Goal: Information Seeking & Learning: Find specific fact

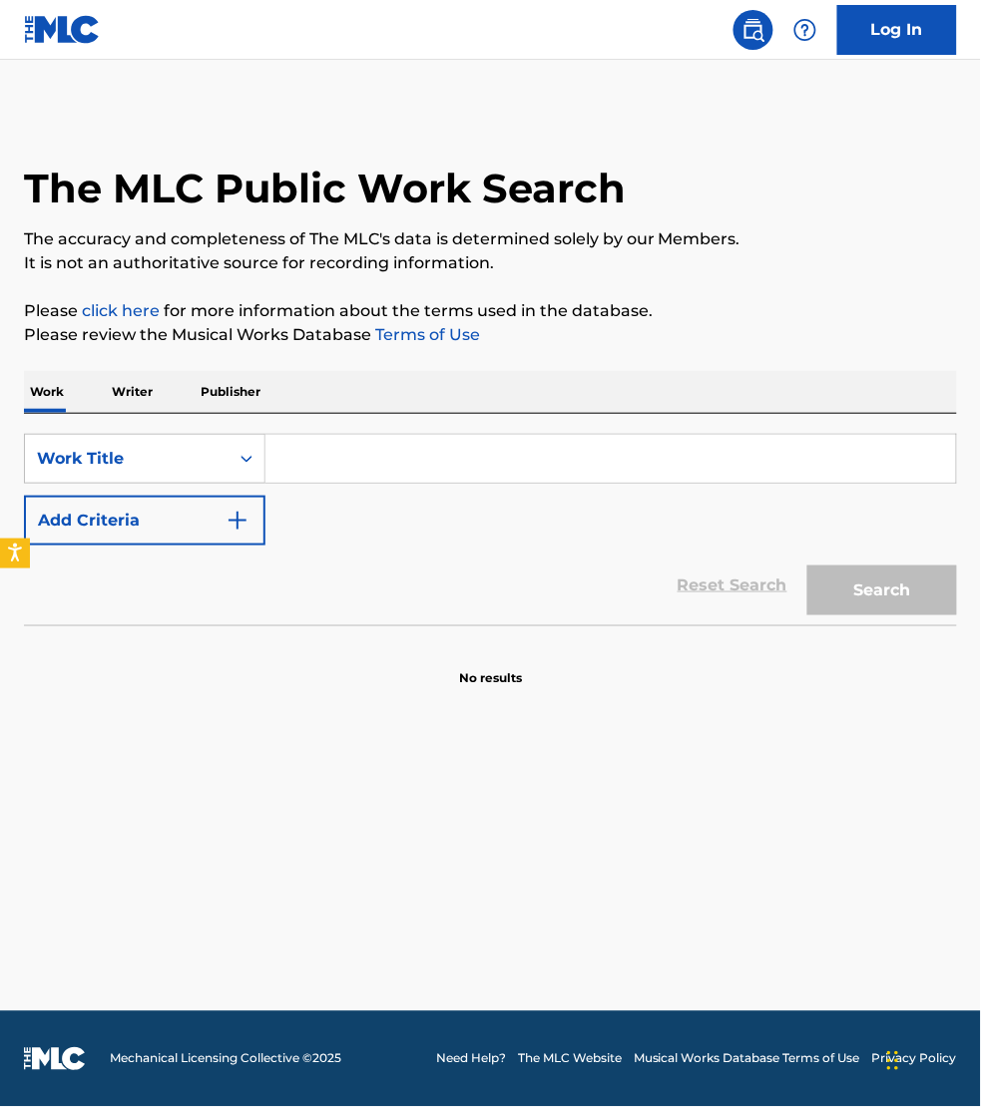
click at [221, 397] on p "Publisher" at bounding box center [231, 392] width 72 height 42
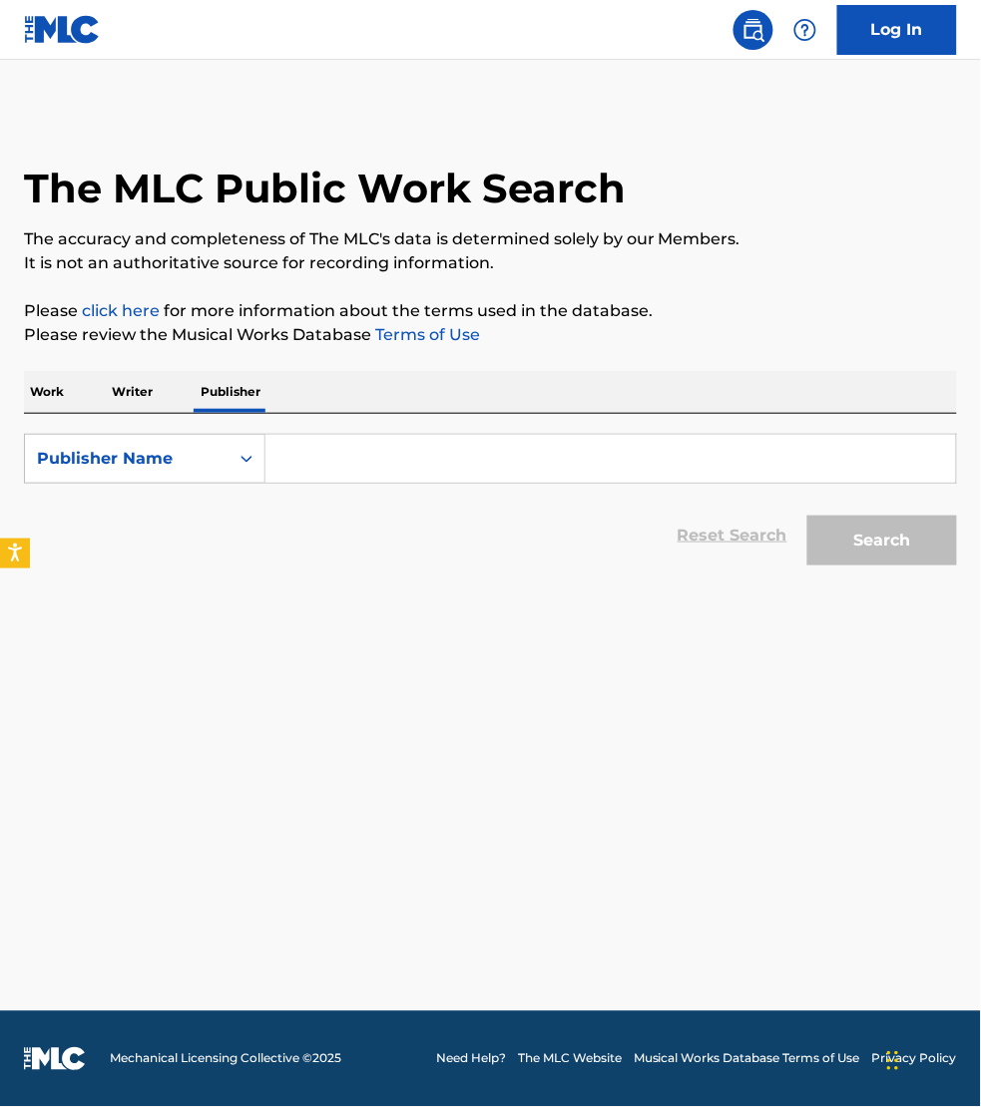
click at [345, 474] on input "Search Form" at bounding box center [610, 459] width 690 height 48
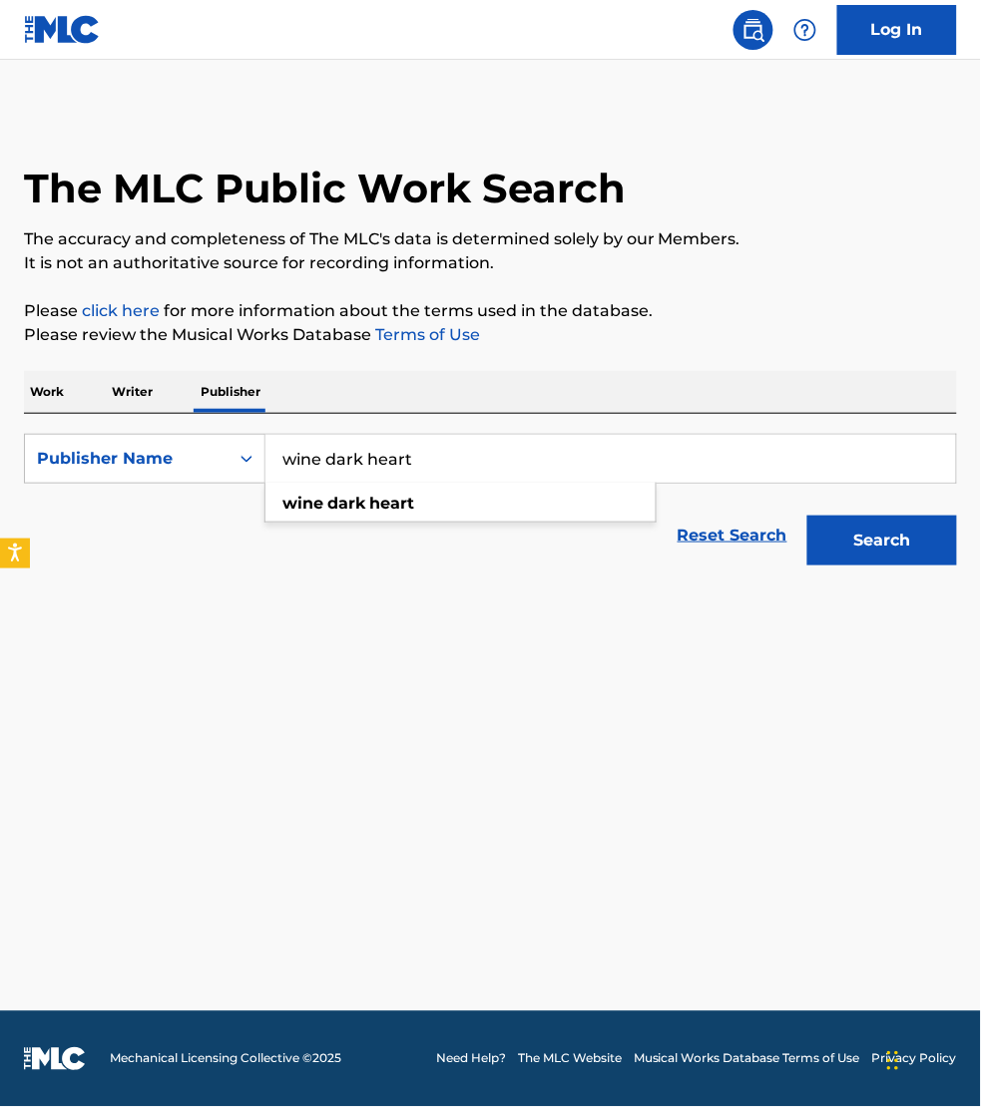
type input "wine dark heart"
click at [807, 516] on button "Search" at bounding box center [882, 541] width 150 height 50
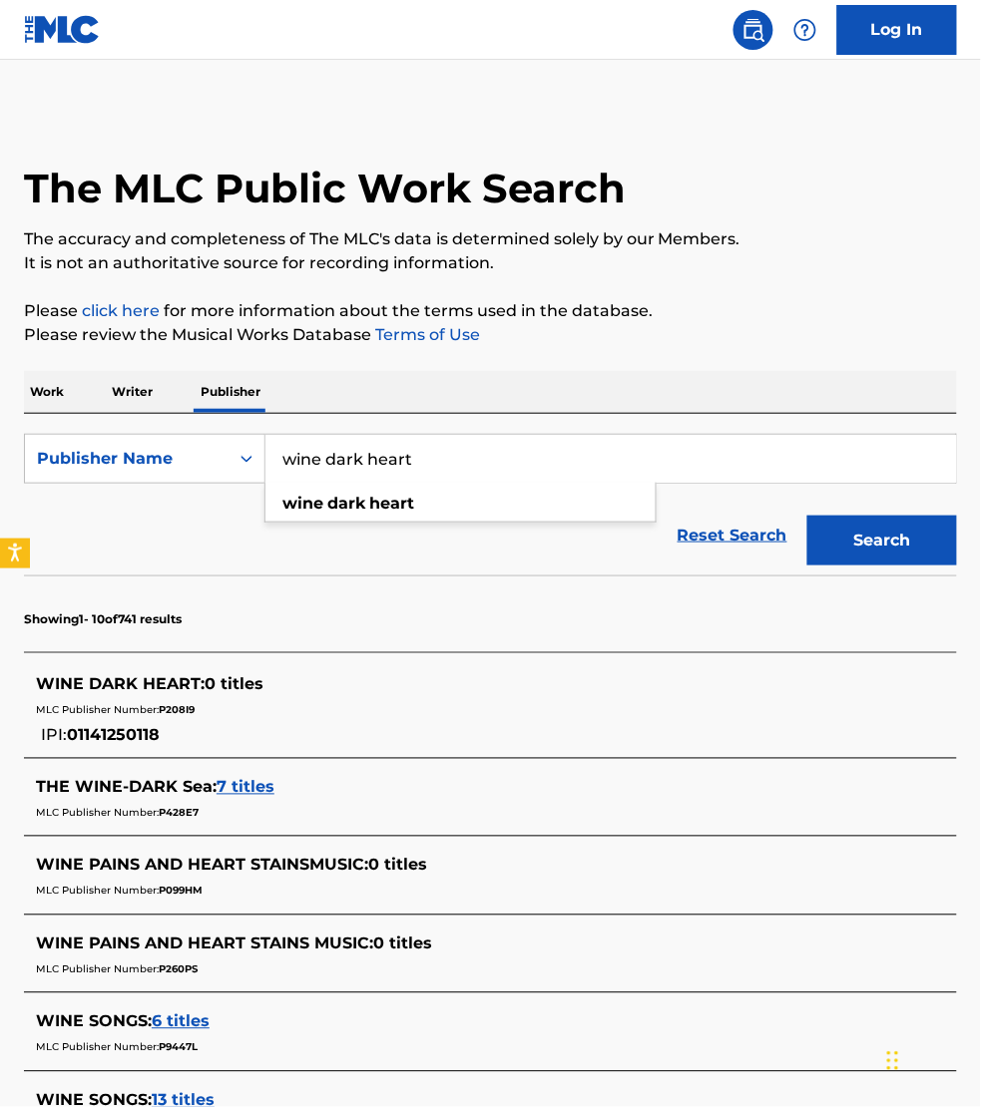
click at [132, 387] on p "Writer" at bounding box center [132, 392] width 53 height 42
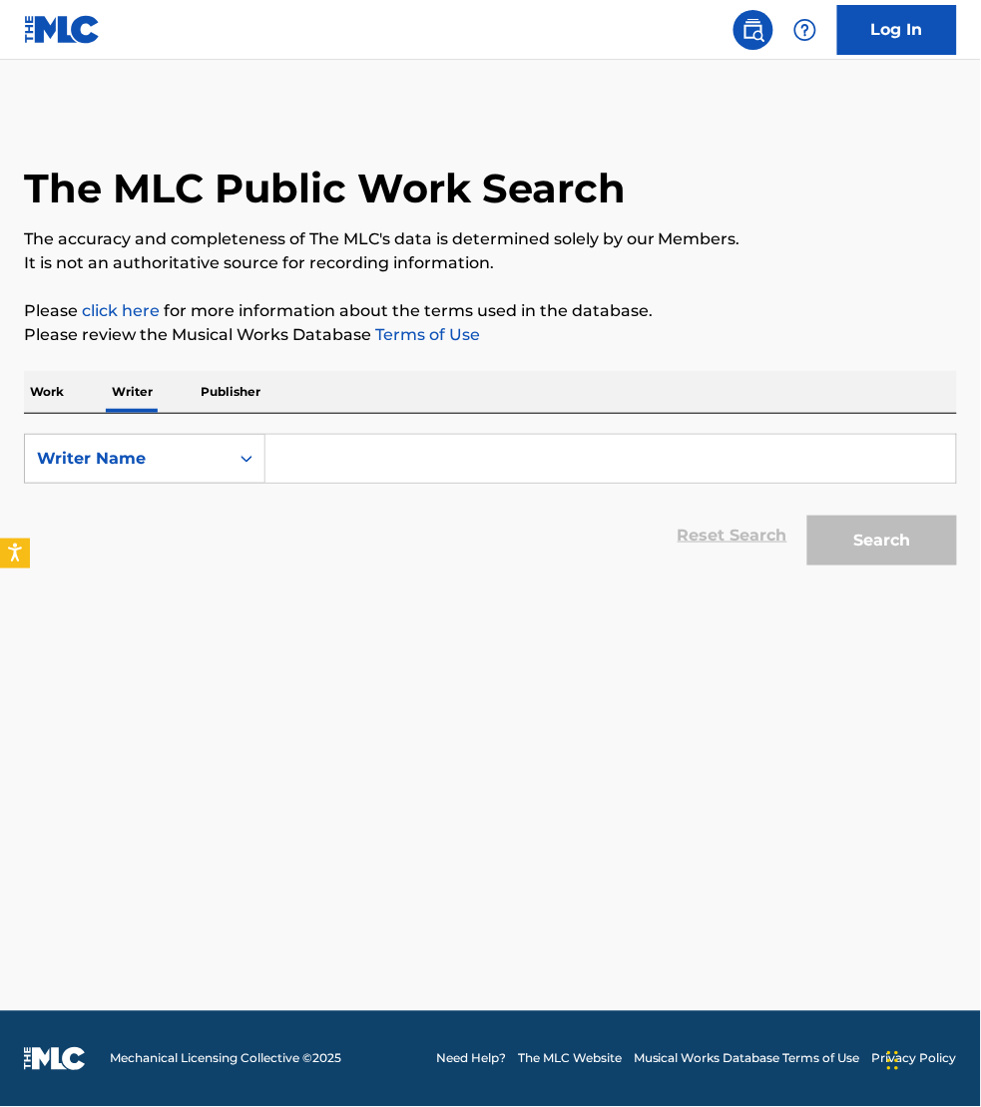
click at [387, 456] on input "Search Form" at bounding box center [610, 459] width 690 height 48
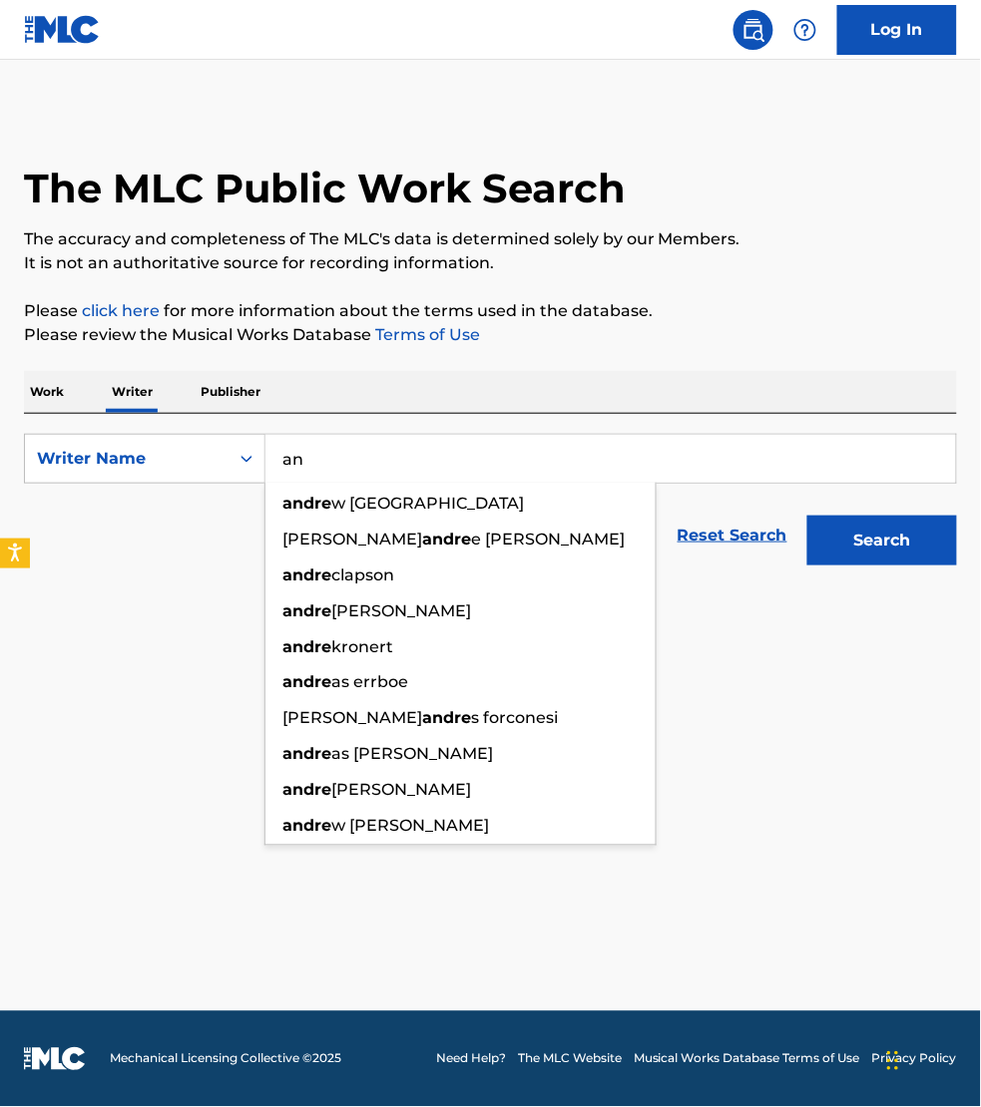
type input "a"
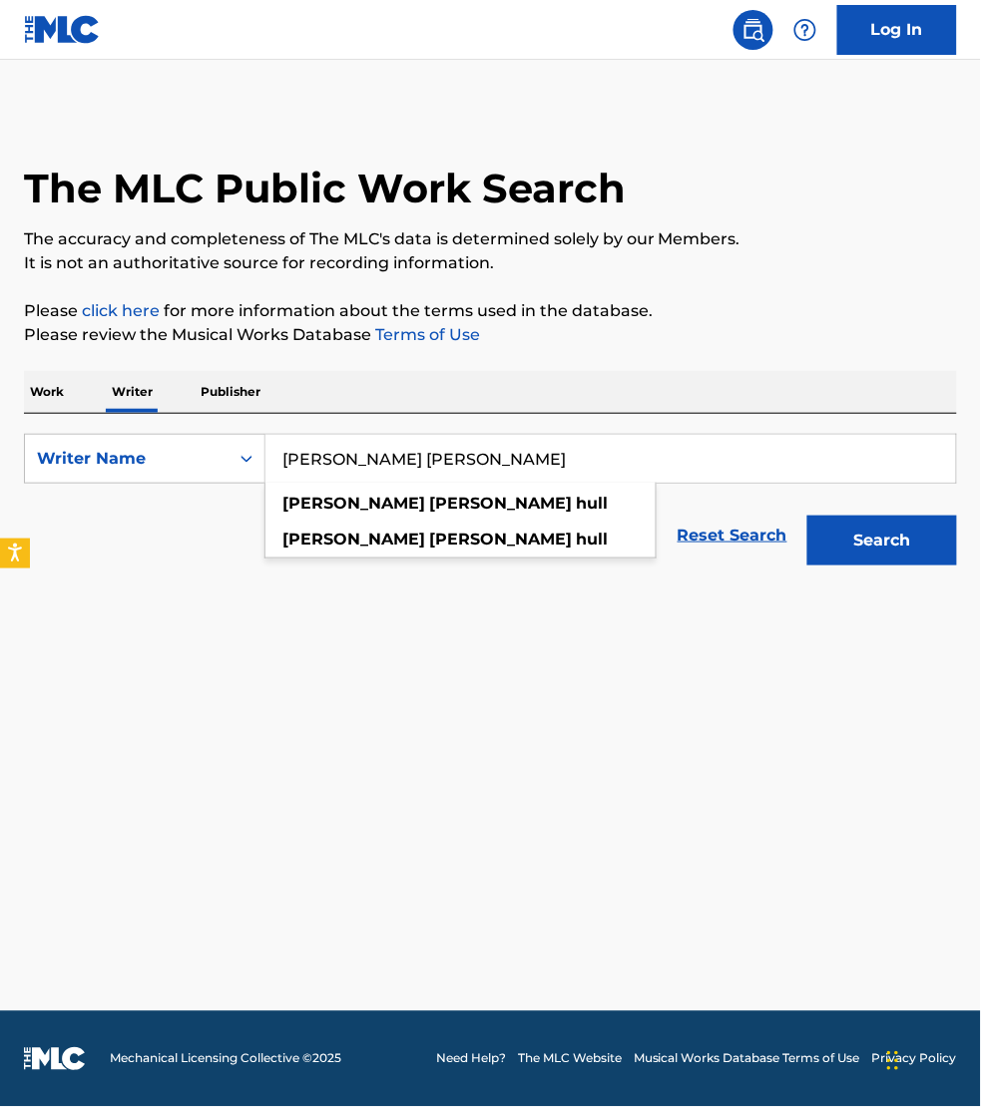
type input "[PERSON_NAME] [PERSON_NAME]"
click at [807, 516] on button "Search" at bounding box center [882, 541] width 150 height 50
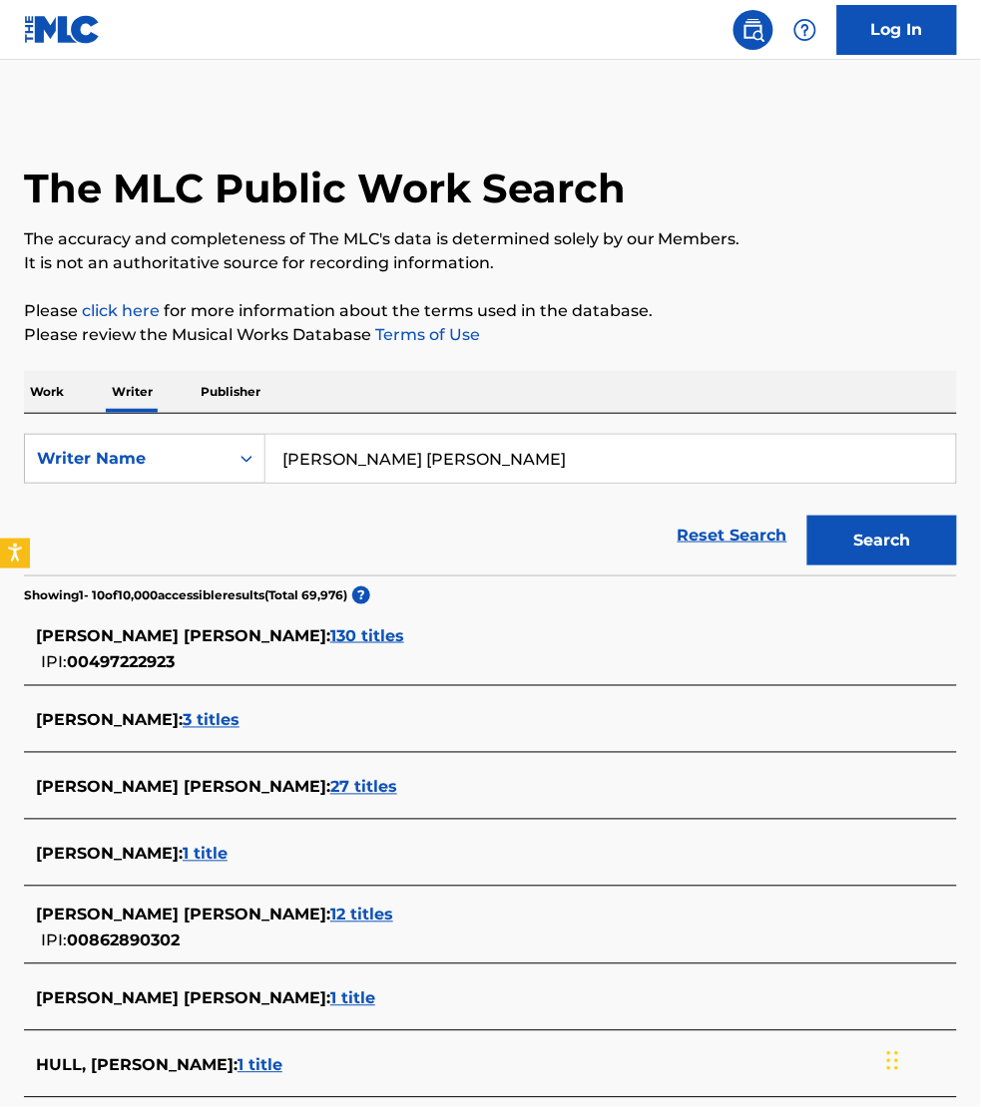
click at [330, 631] on span "130 titles" at bounding box center [367, 635] width 74 height 19
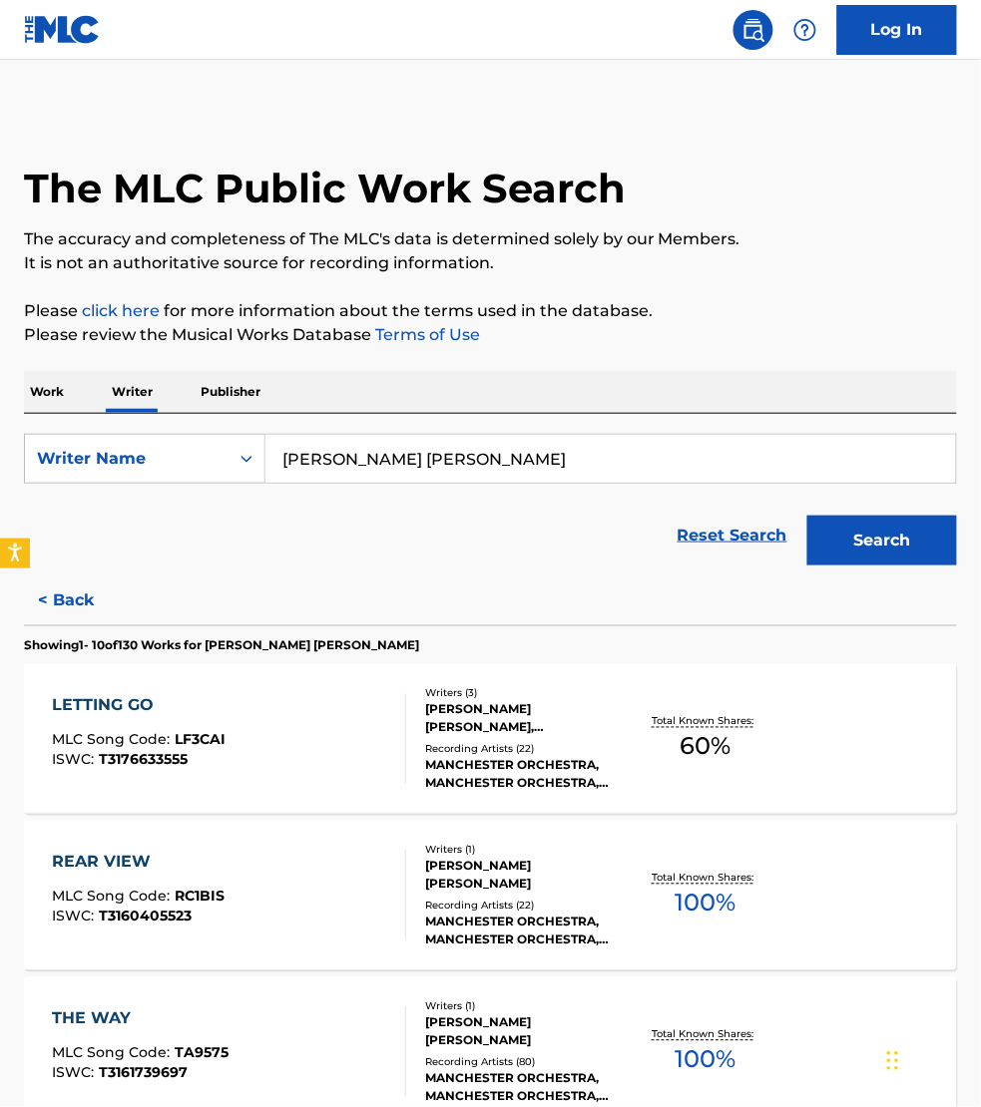
click at [292, 883] on div "REAR VIEW MLC Song Code : RC1BIS ISWC : T3160405523" at bounding box center [229, 896] width 354 height 90
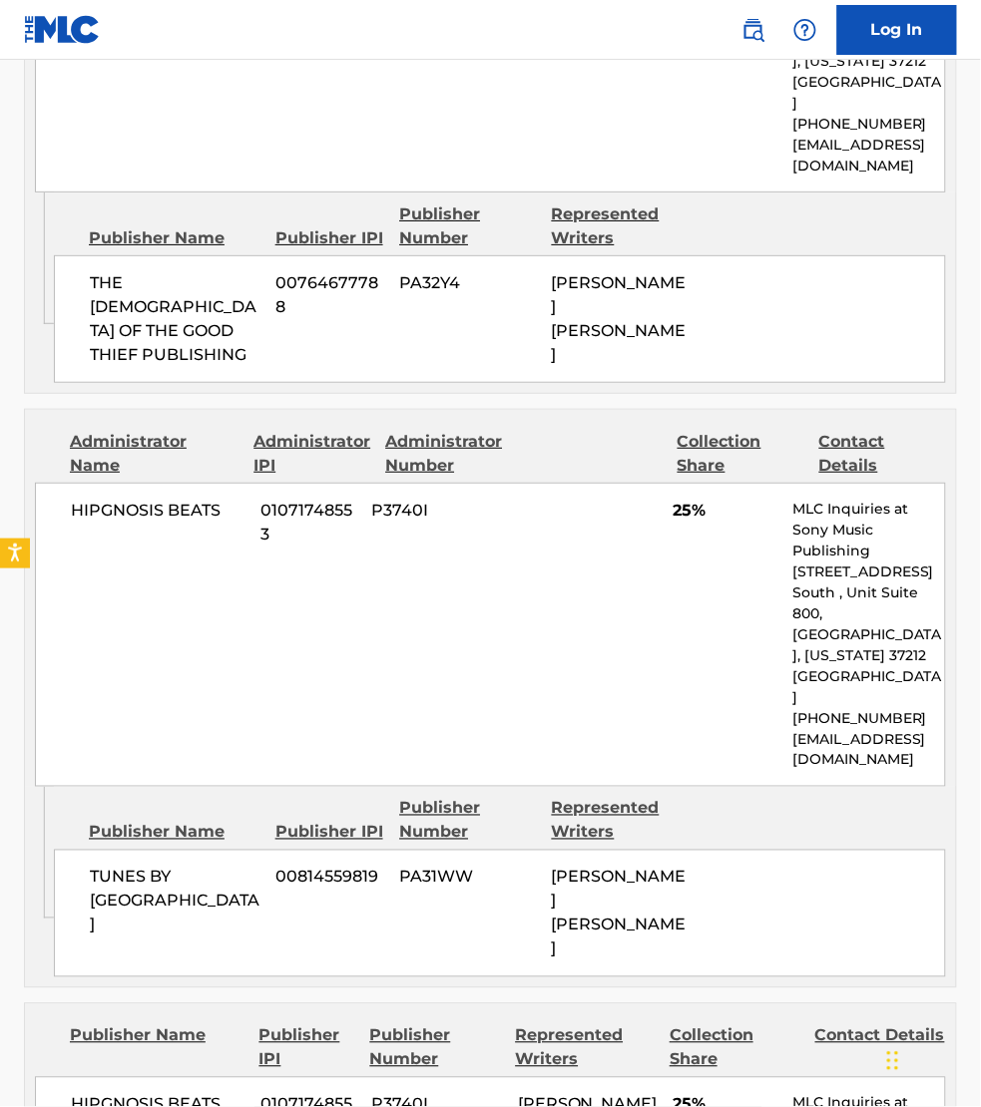
scroll to position [1215, 0]
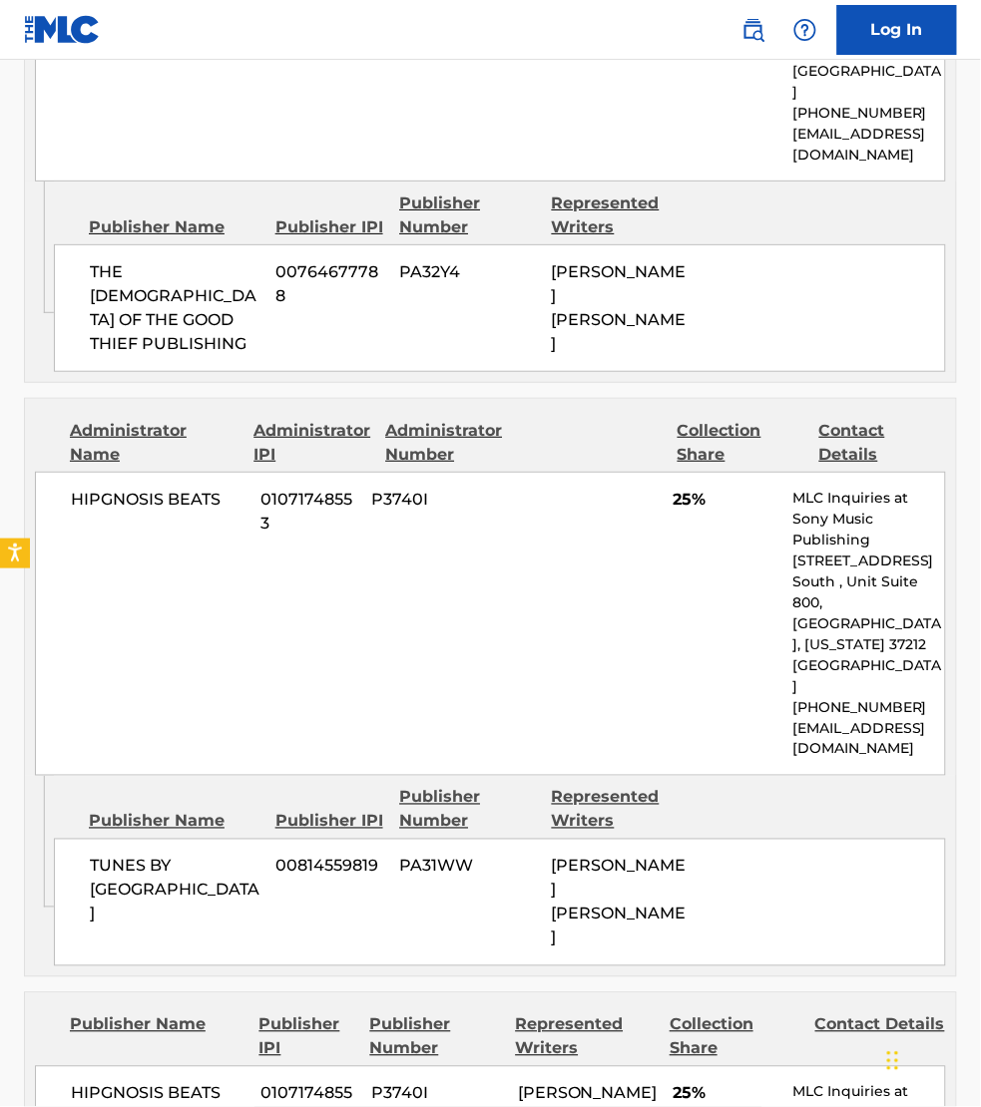
click at [71, 786] on div "Publisher Name Publisher IPI Publisher Number Represented Writers" at bounding box center [500, 810] width 892 height 48
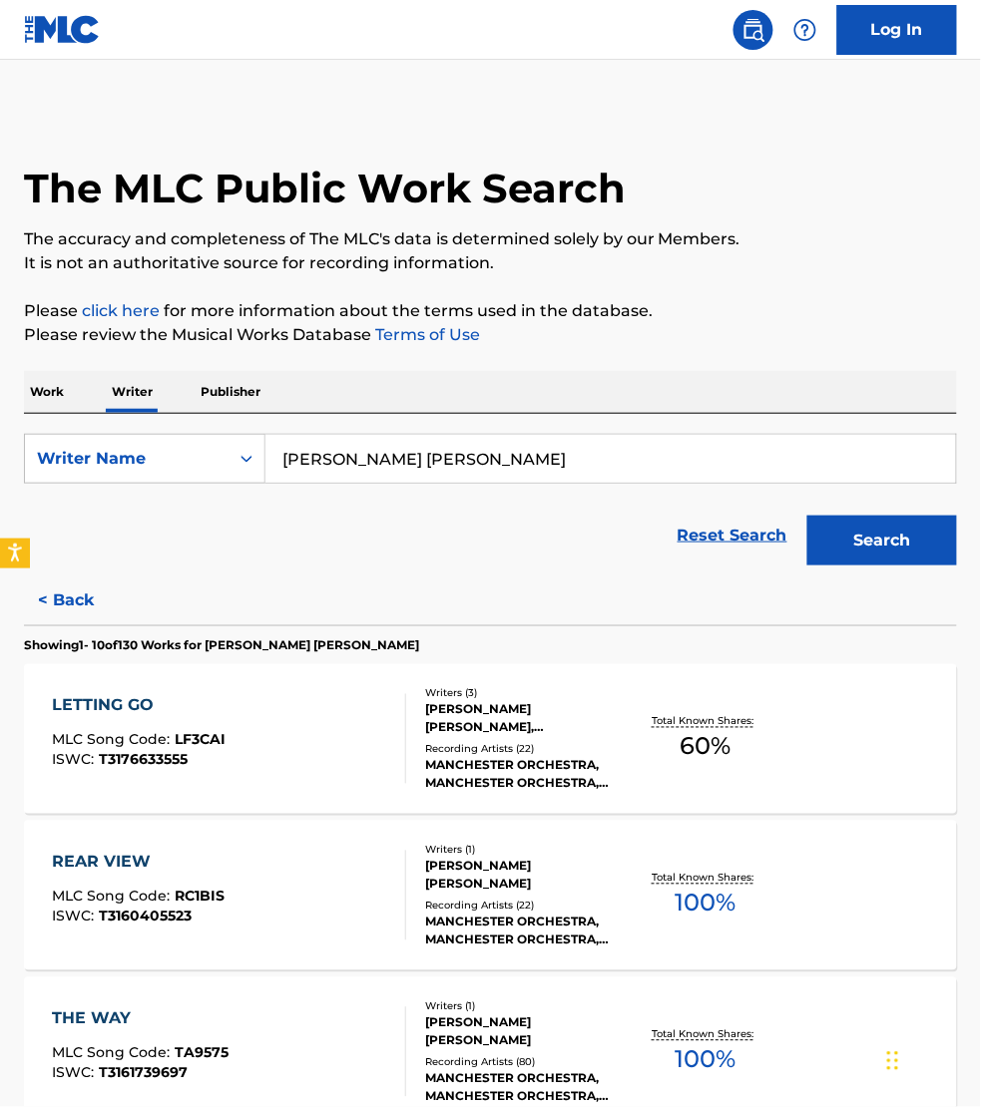
click at [41, 391] on p "Work" at bounding box center [47, 392] width 46 height 42
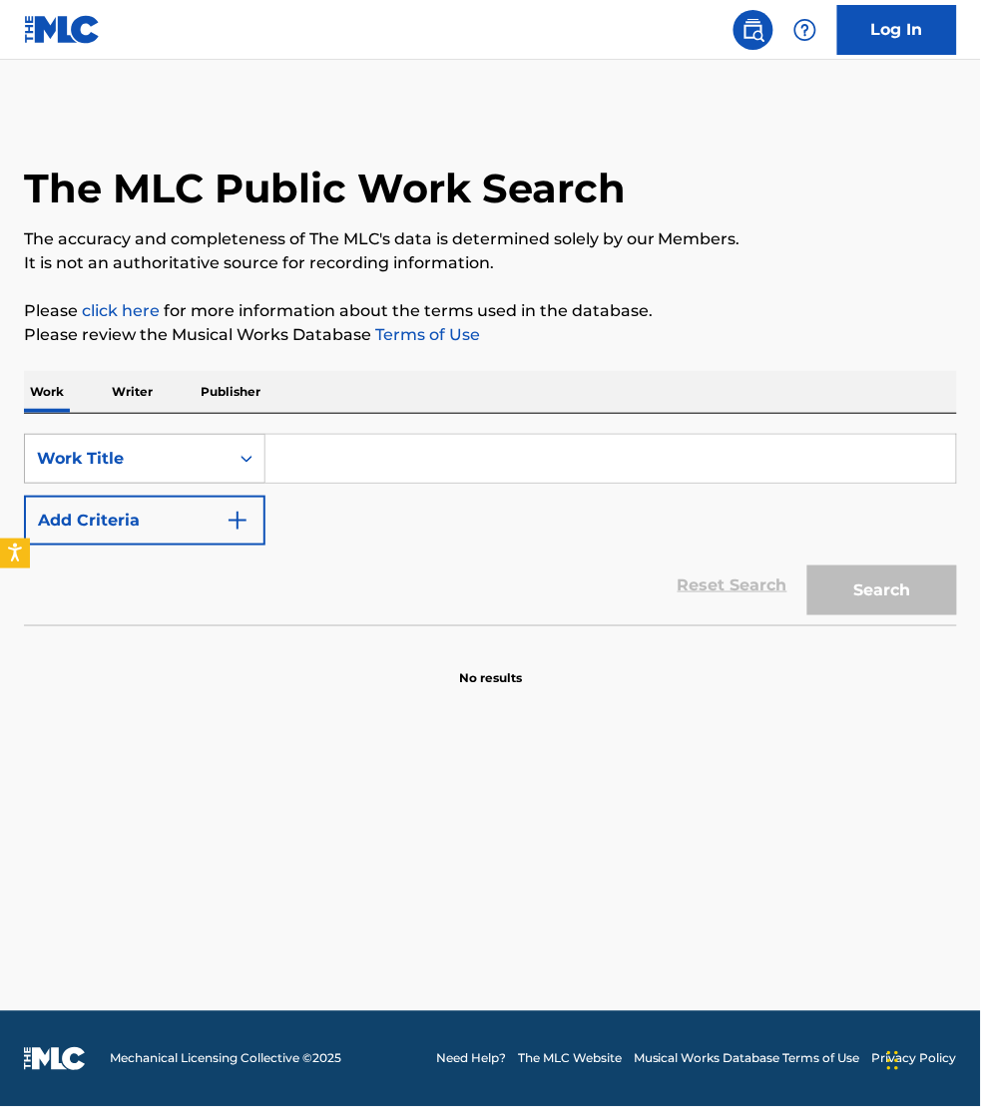
click at [112, 447] on div "Work Title" at bounding box center [127, 459] width 180 height 24
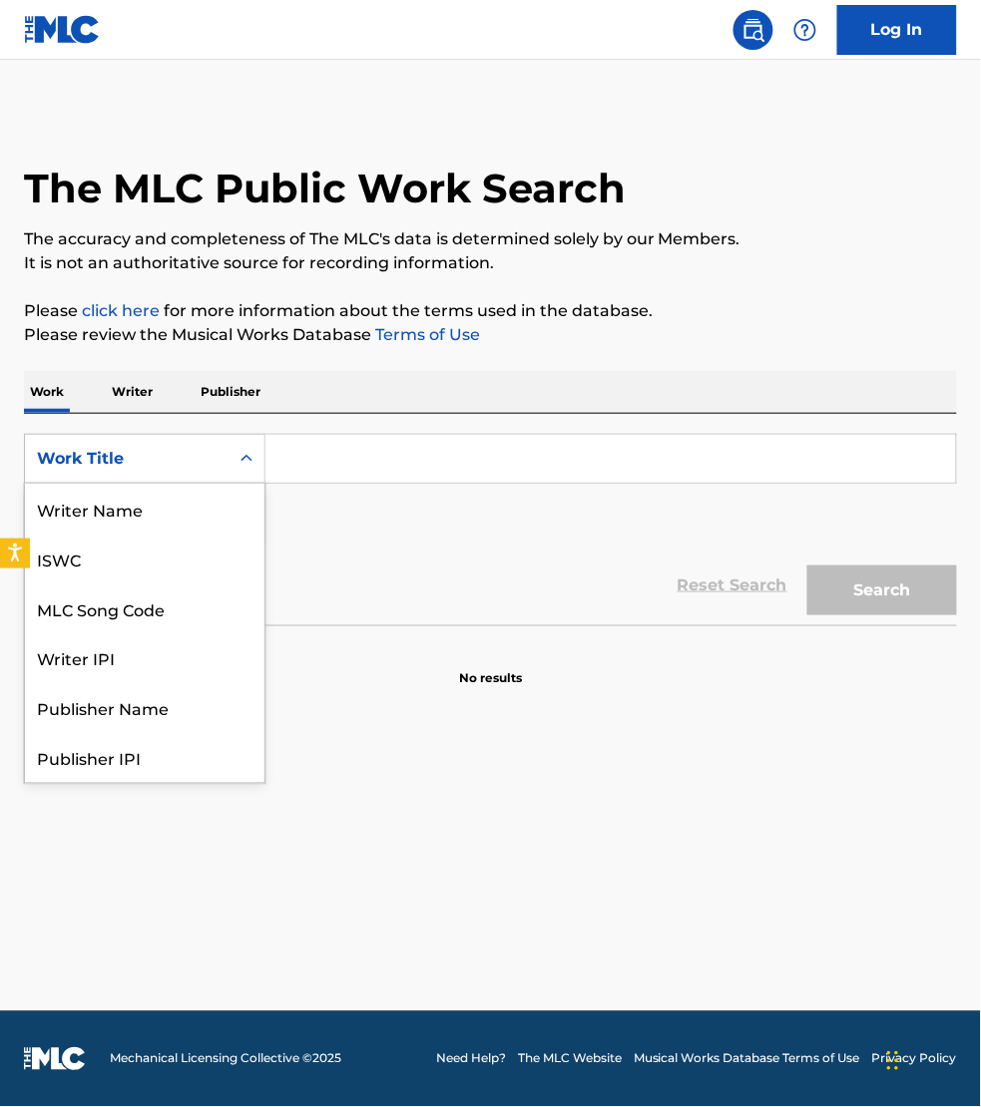
scroll to position [100, 0]
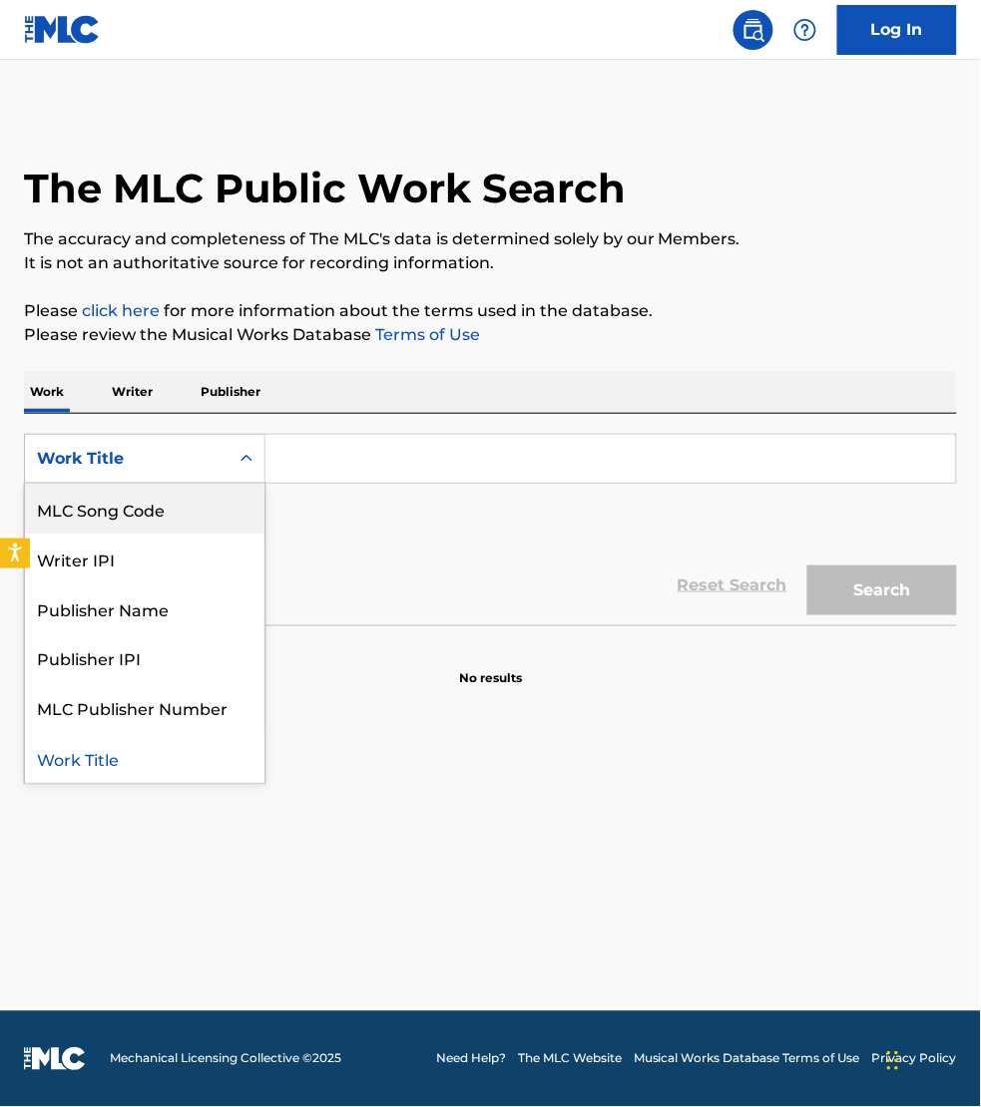
click at [137, 501] on div "MLC Song Code" at bounding box center [144, 509] width 239 height 50
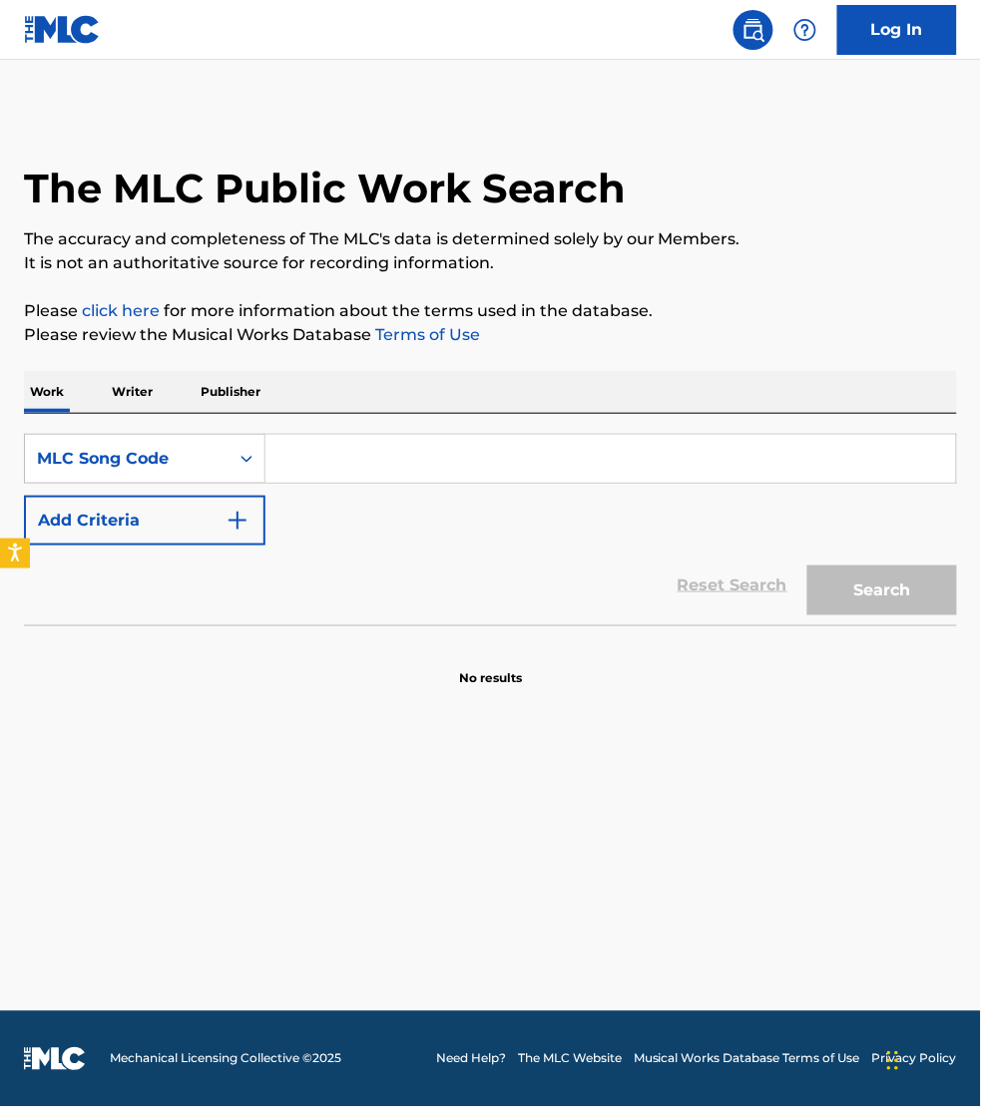
click at [341, 454] on input "Search Form" at bounding box center [610, 459] width 690 height 48
paste input "MA1ANT"
click at [807, 566] on button "Search" at bounding box center [882, 591] width 150 height 50
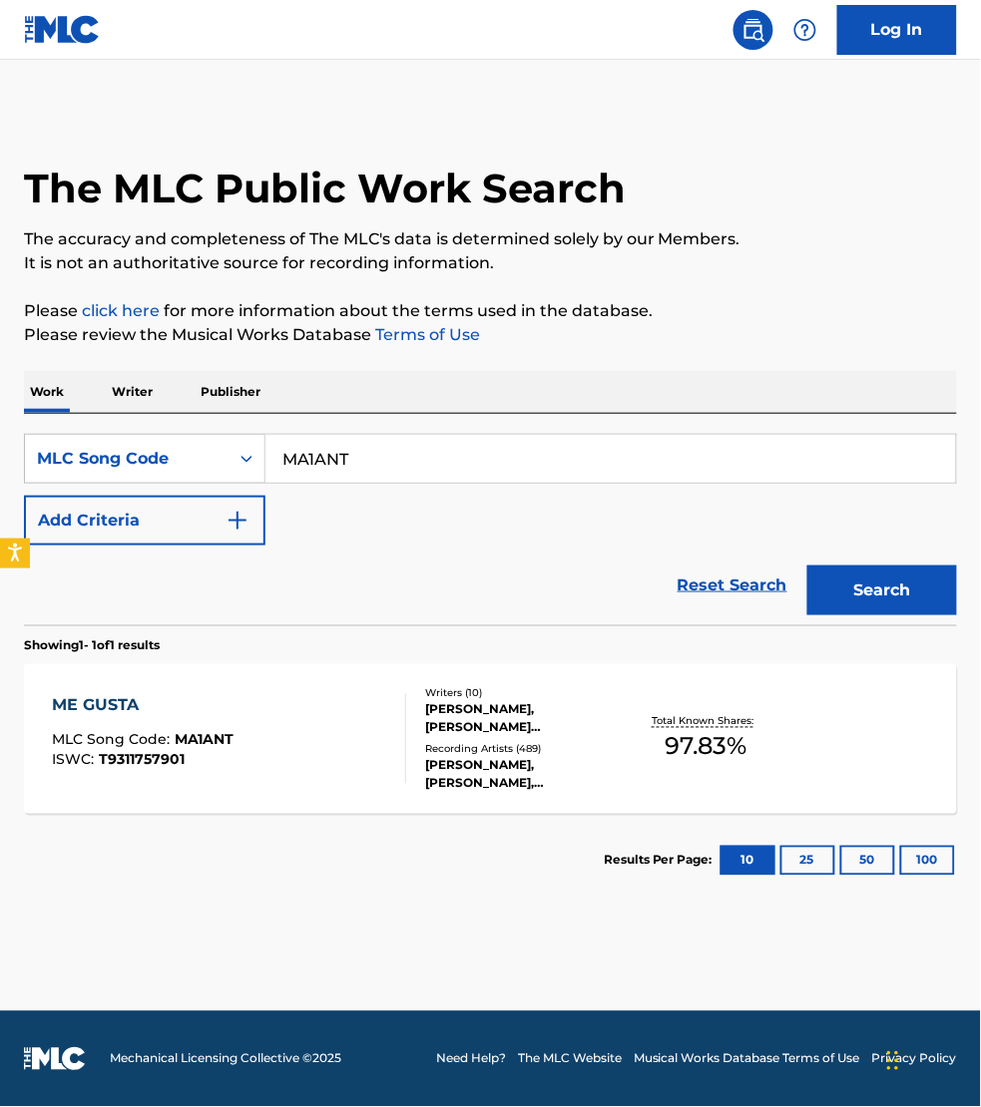
click at [375, 466] on input "MA1ANT" at bounding box center [610, 459] width 690 height 48
paste input "BA2MZO"
type input "BA2MZO"
click at [886, 587] on button "Search" at bounding box center [882, 591] width 150 height 50
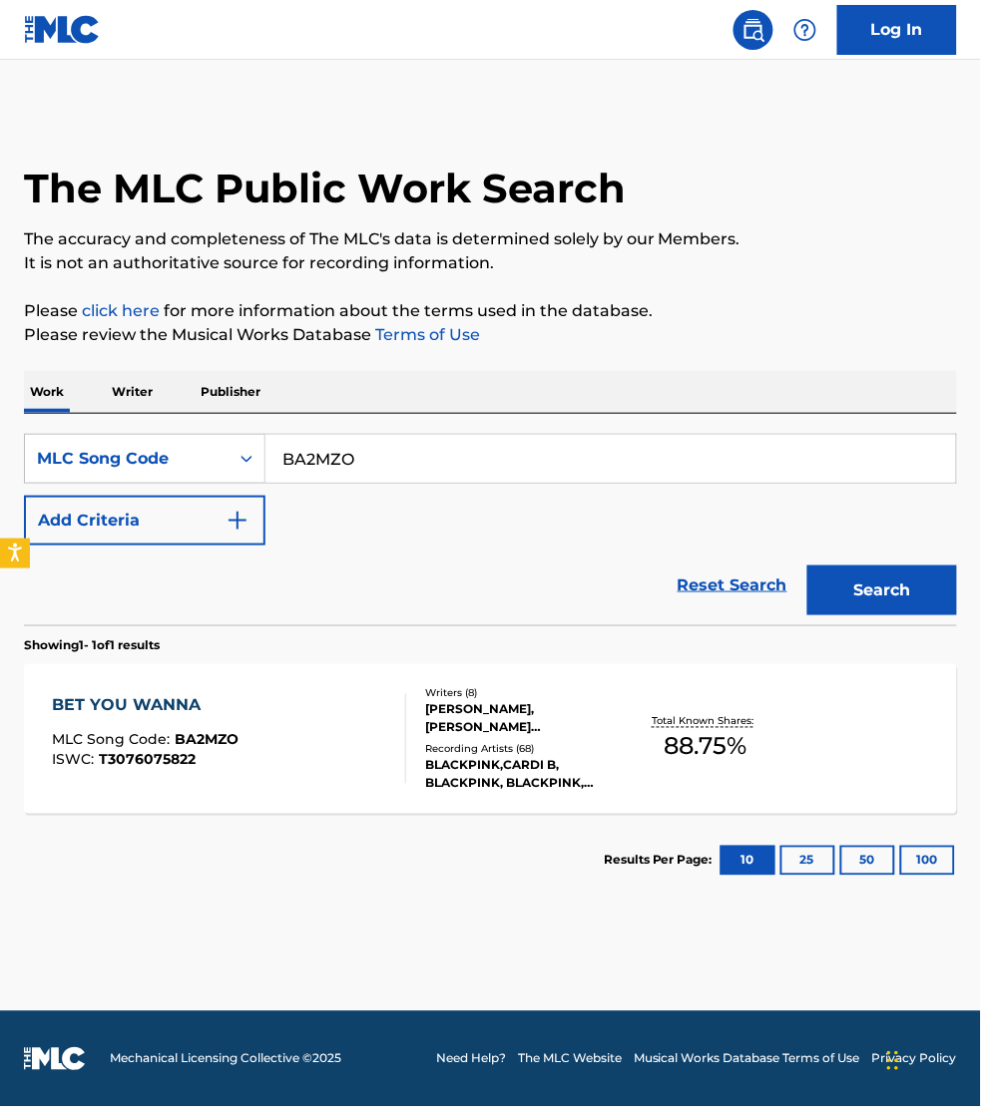
click at [344, 744] on div "BET YOU WANNA MLC Song Code : BA2MZO ISWC : T3076075822" at bounding box center [229, 739] width 354 height 90
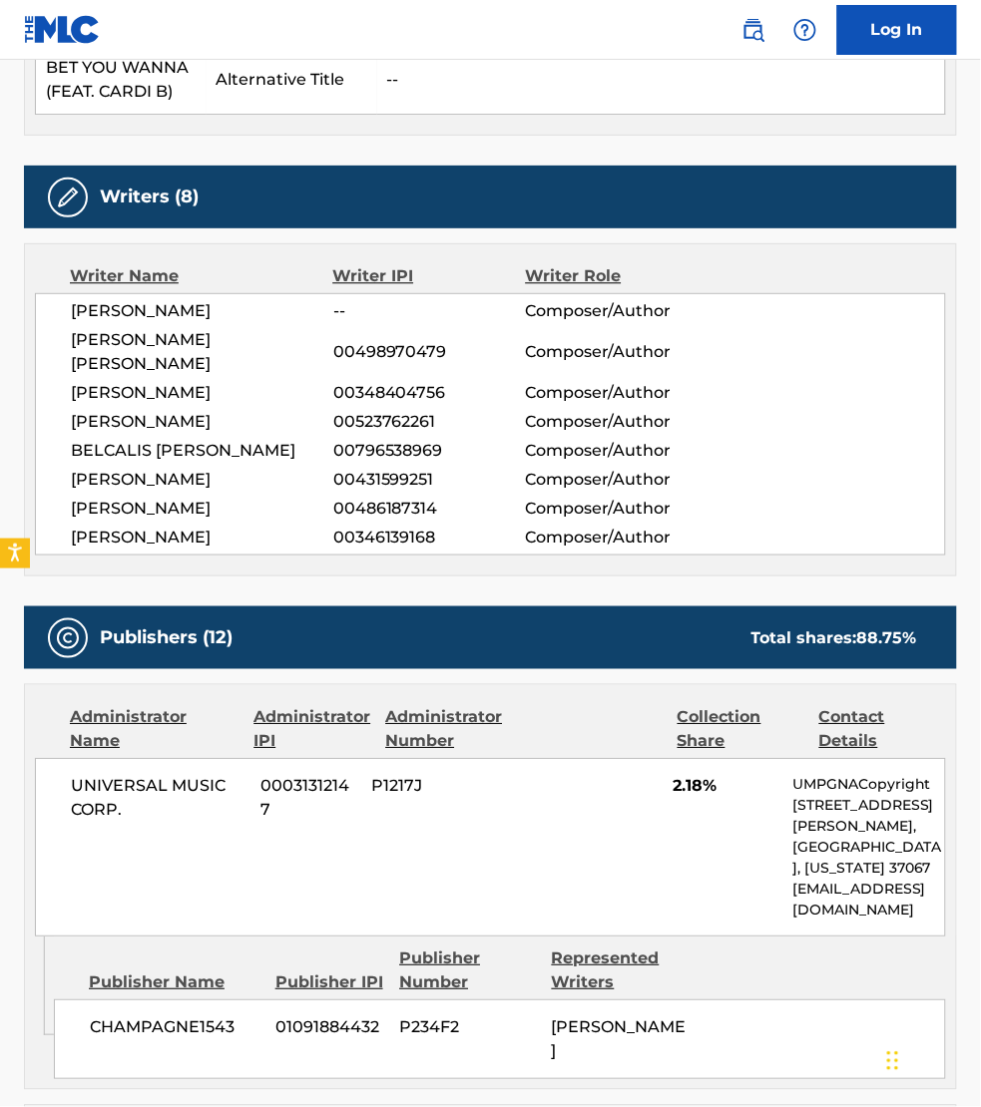
scroll to position [614, 0]
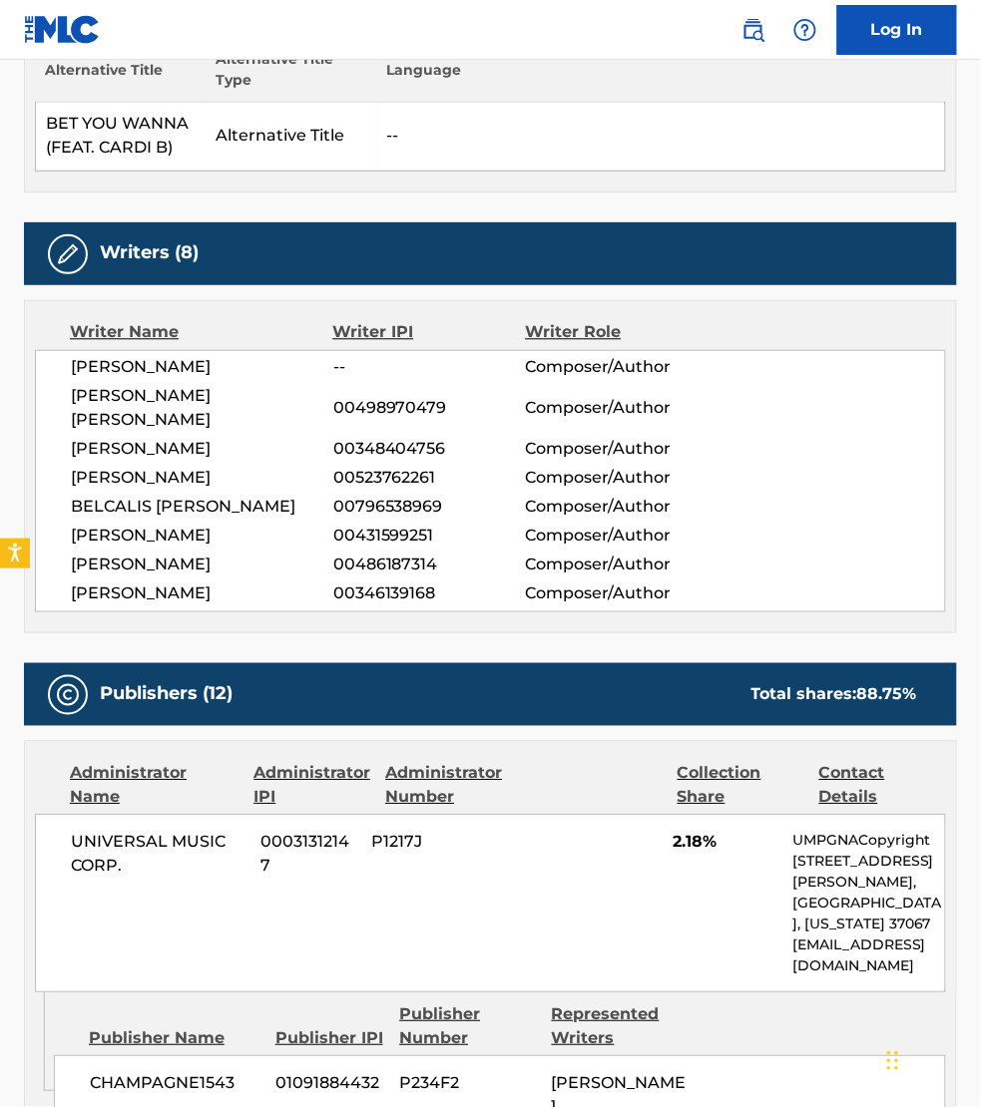
drag, startPoint x: 264, startPoint y: 371, endPoint x: 71, endPoint y: 380, distance: 193.7
click at [71, 380] on span "[PERSON_NAME]" at bounding box center [202, 368] width 262 height 24
copy span "[PERSON_NAME]"
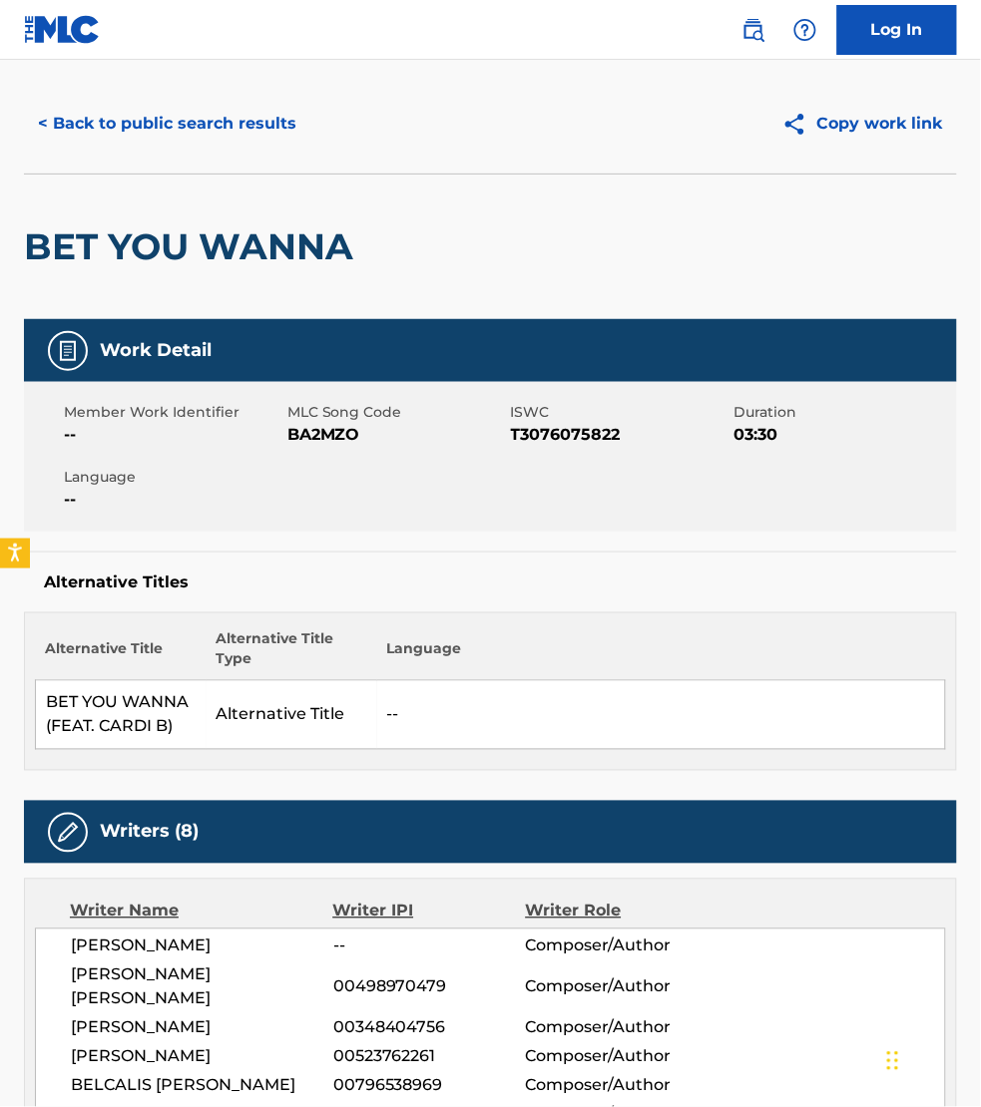
scroll to position [0, 0]
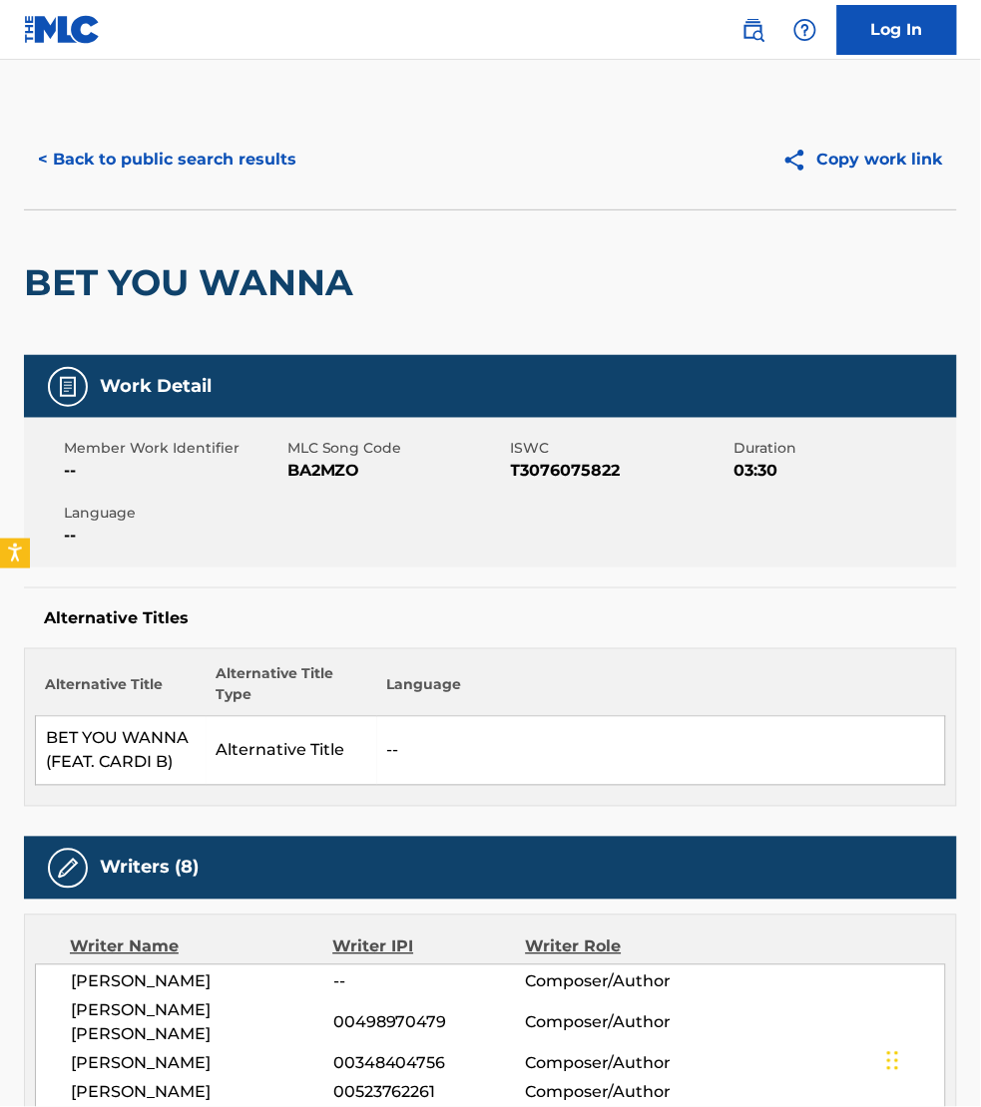
click at [190, 170] on button "< Back to public search results" at bounding box center [167, 160] width 286 height 50
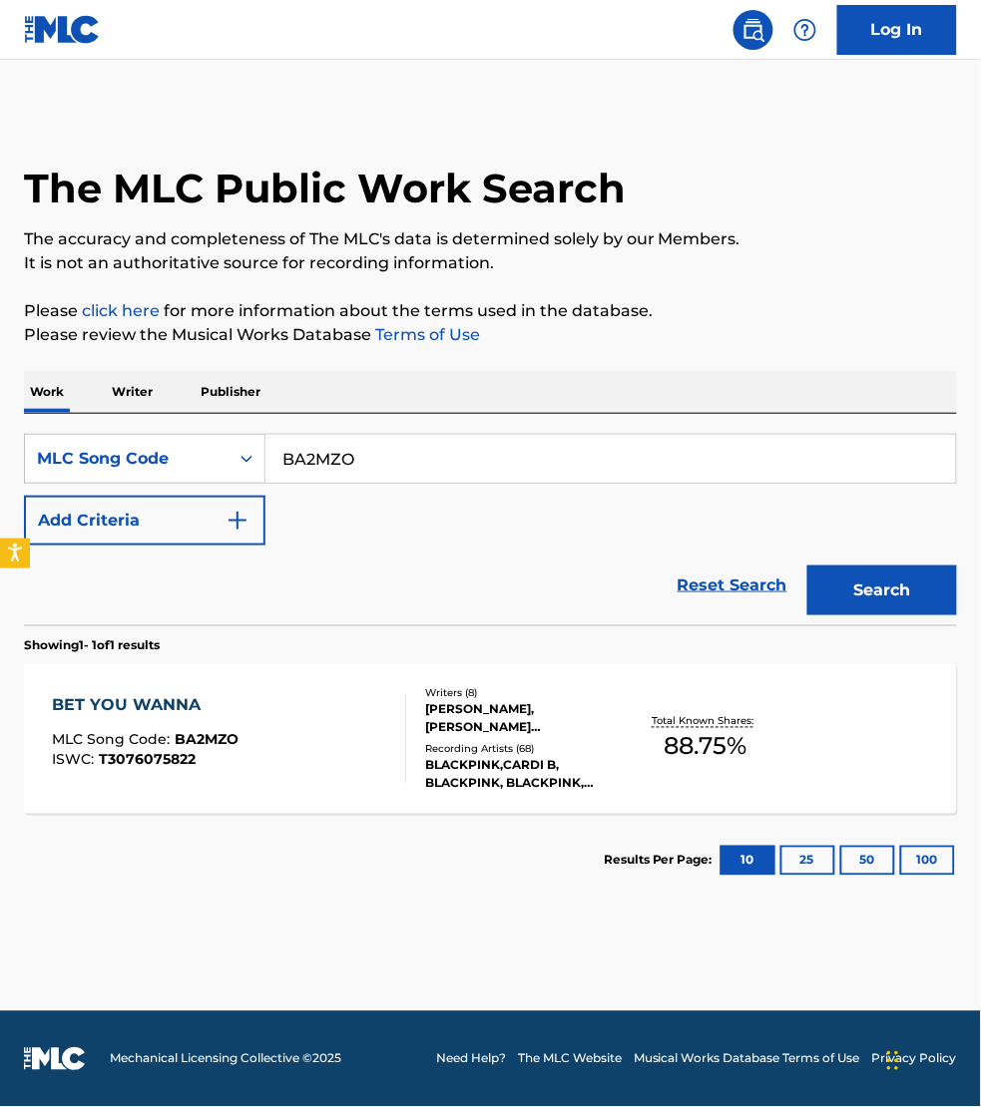
click at [141, 395] on p "Writer" at bounding box center [132, 392] width 53 height 42
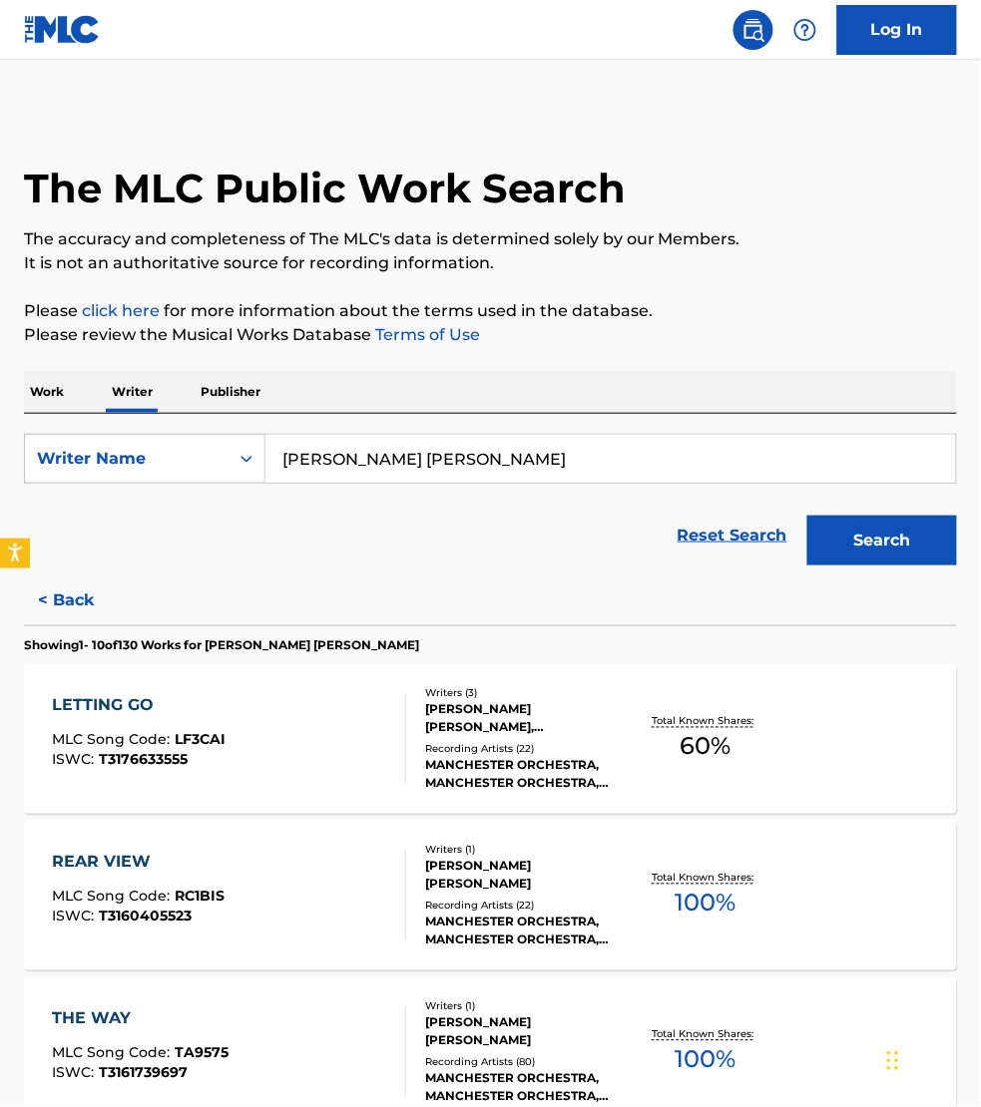
click at [454, 465] on input "[PERSON_NAME] [PERSON_NAME]" at bounding box center [610, 459] width 690 height 48
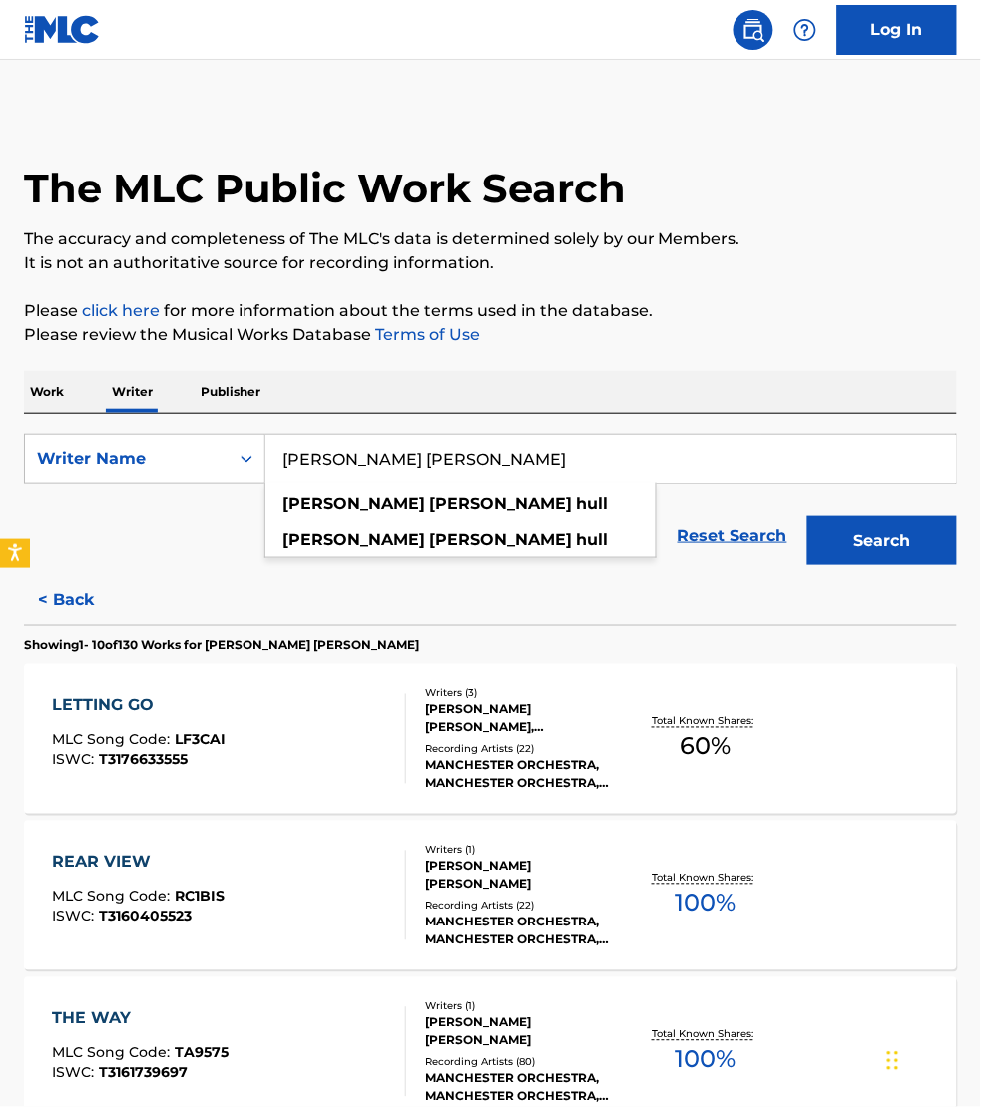
paste input "[PERSON_NAME]"
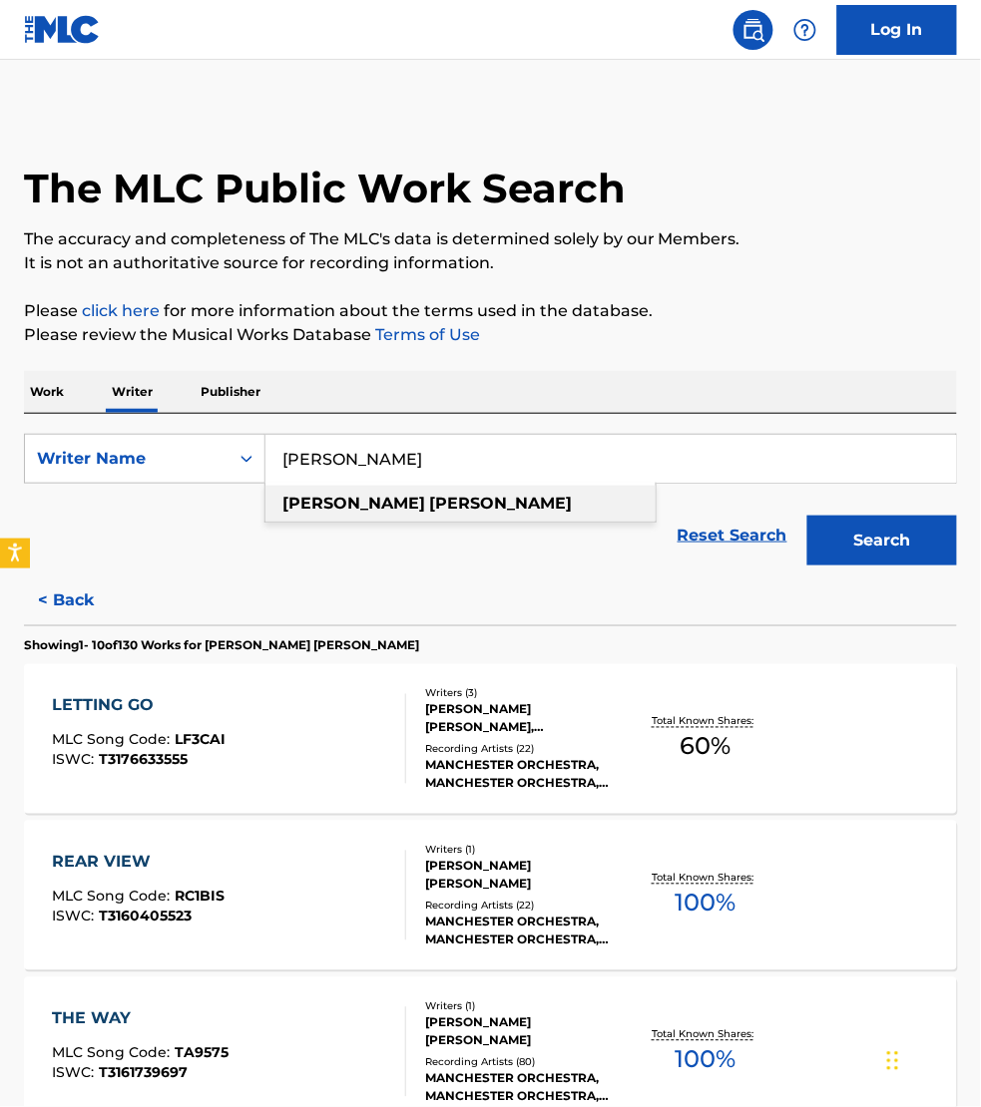
click at [451, 501] on div "[PERSON_NAME]" at bounding box center [460, 504] width 390 height 36
type input "[PERSON_NAME]"
click at [879, 545] on button "Search" at bounding box center [882, 541] width 150 height 50
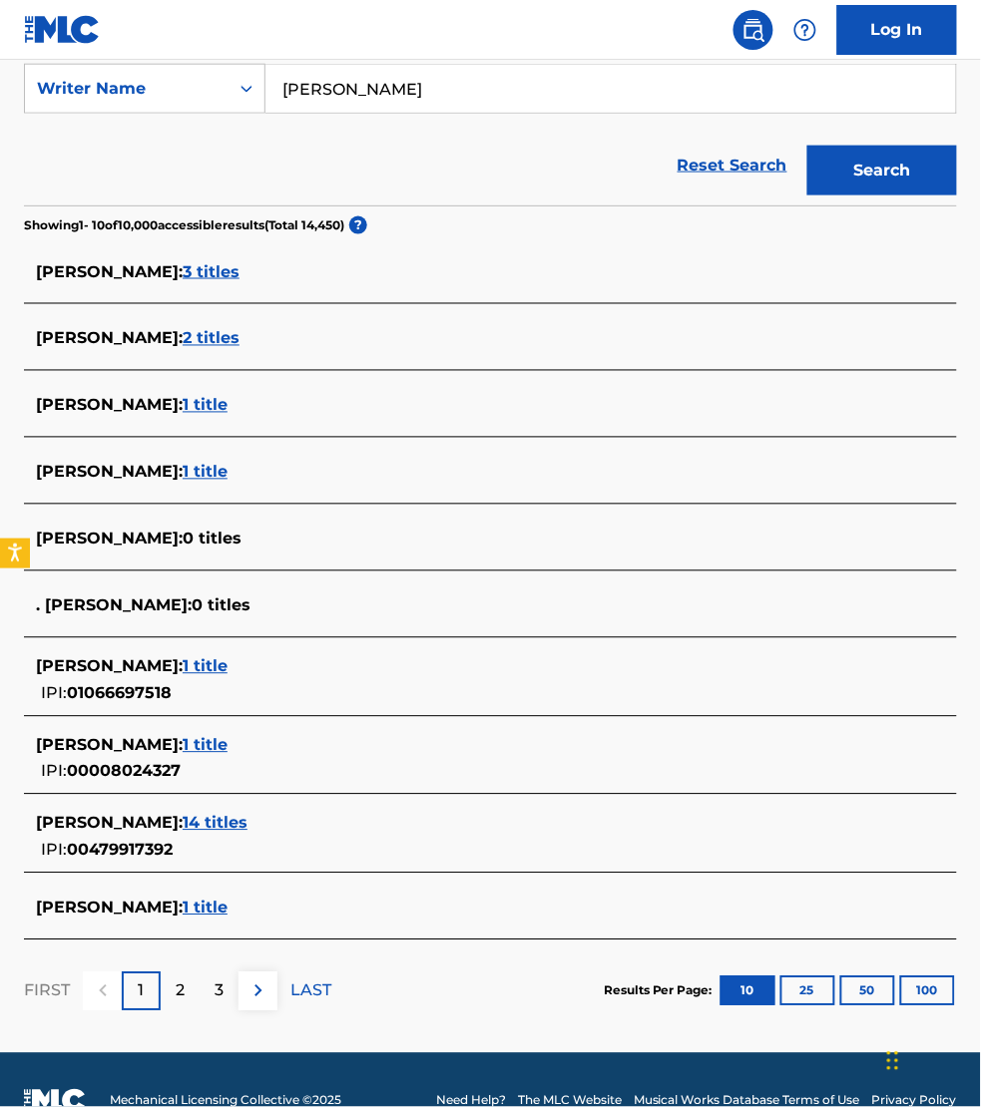
scroll to position [374, 0]
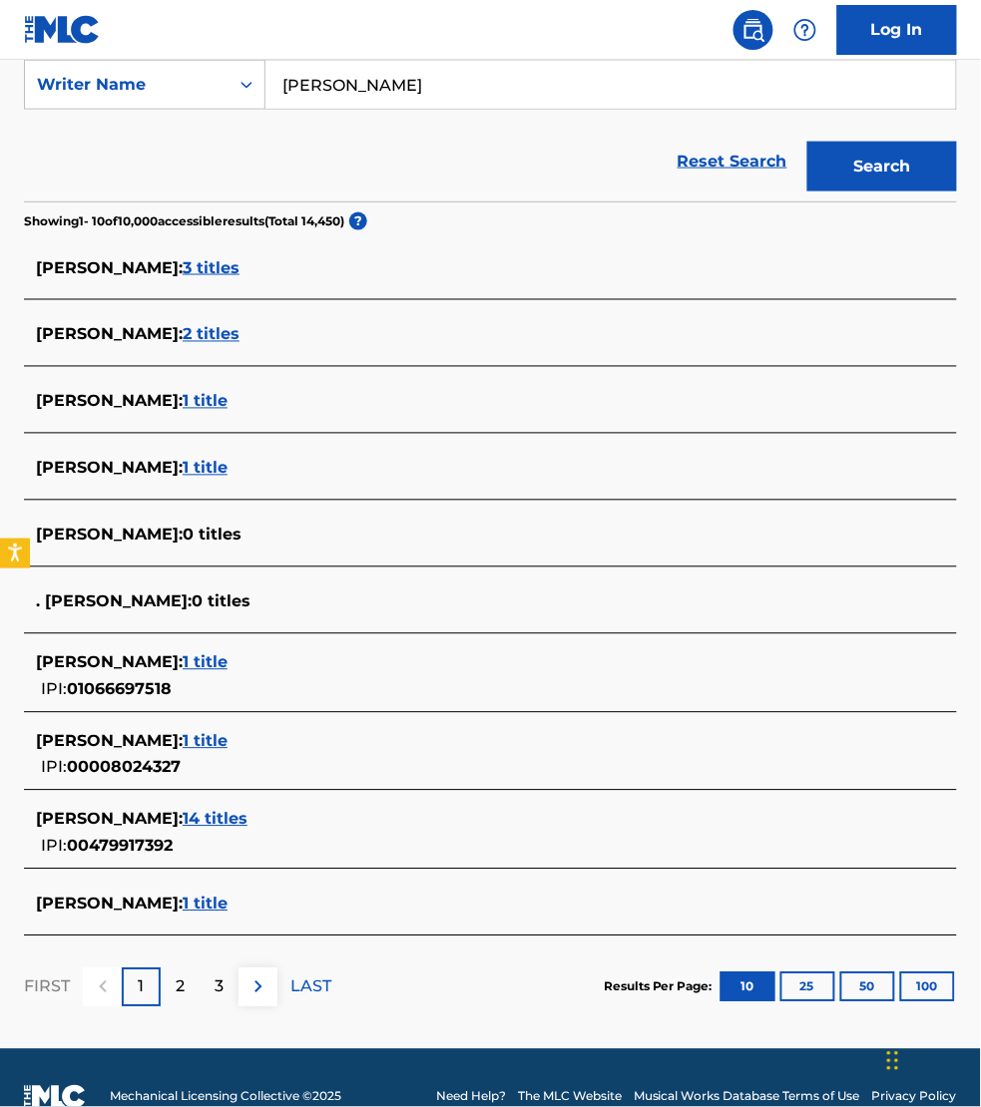
click at [227, 666] on span "1 title" at bounding box center [205, 662] width 45 height 19
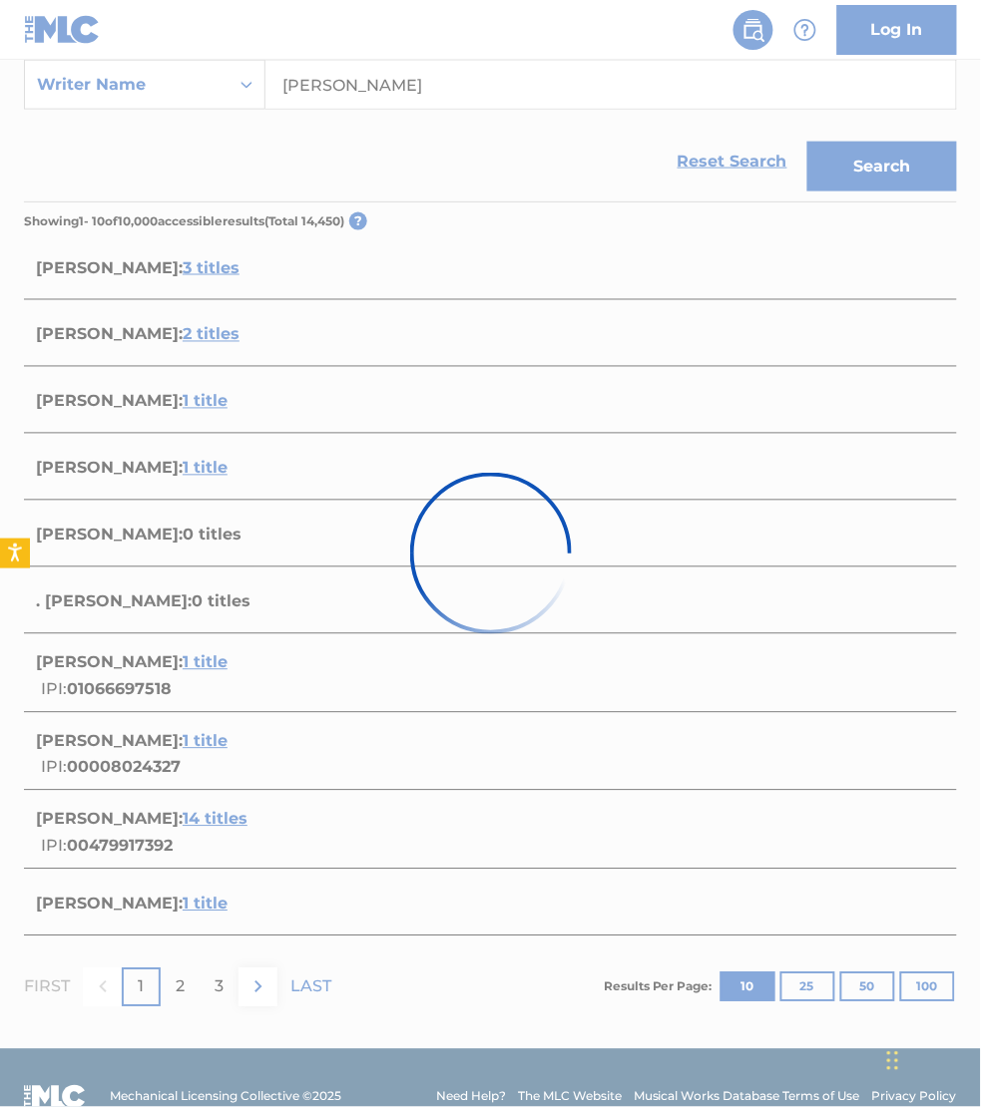
scroll to position [0, 0]
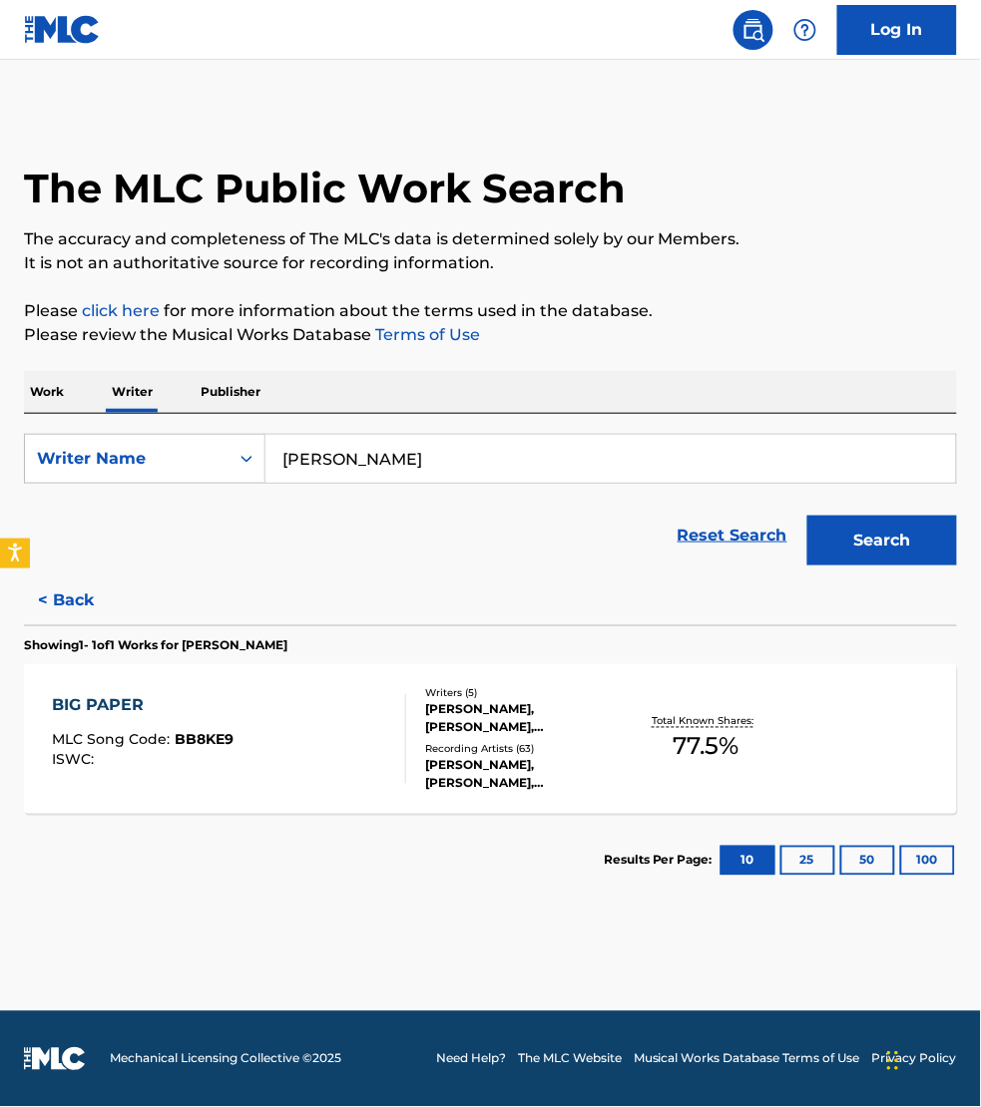
click at [325, 730] on div "BIG PAPER MLC Song Code : BB8KE9 ISWC :" at bounding box center [229, 739] width 354 height 90
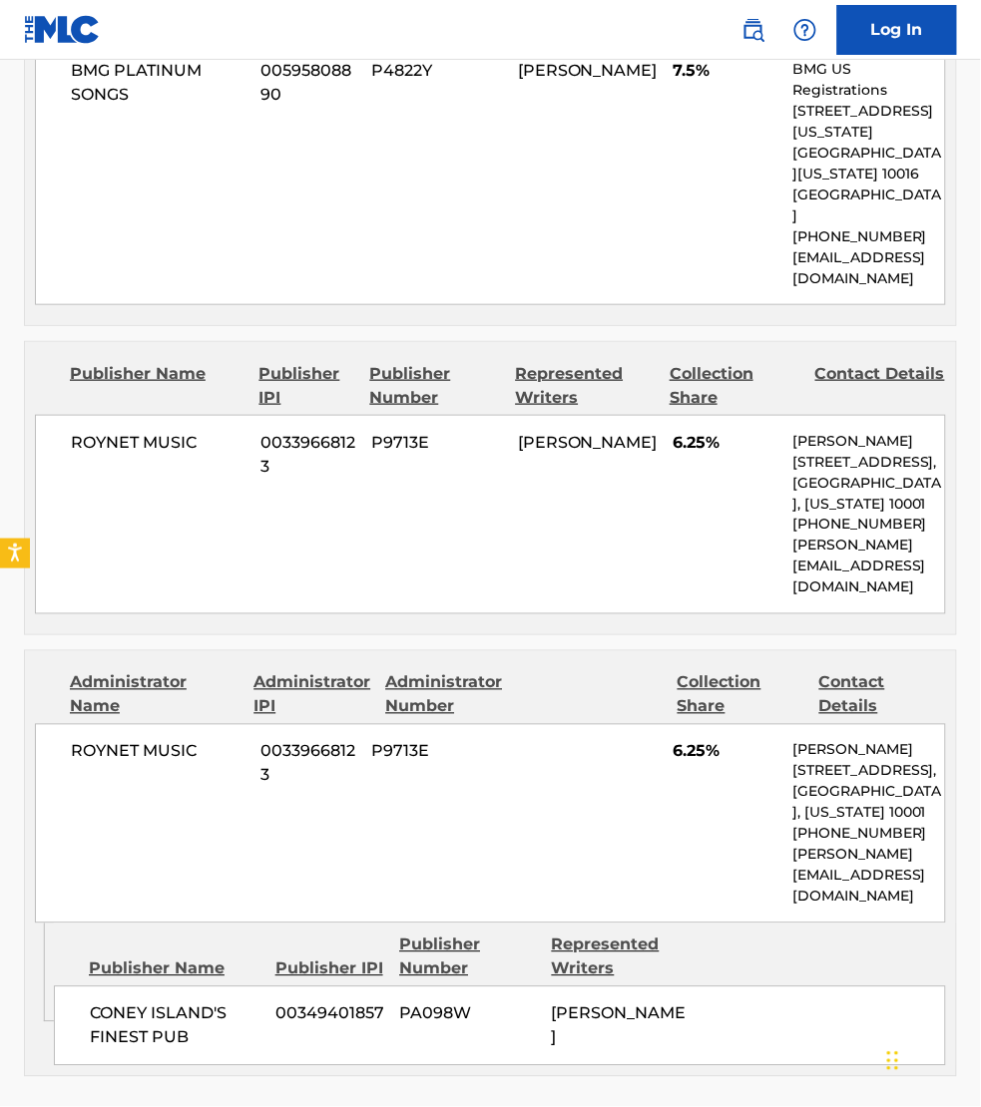
scroll to position [2774, 0]
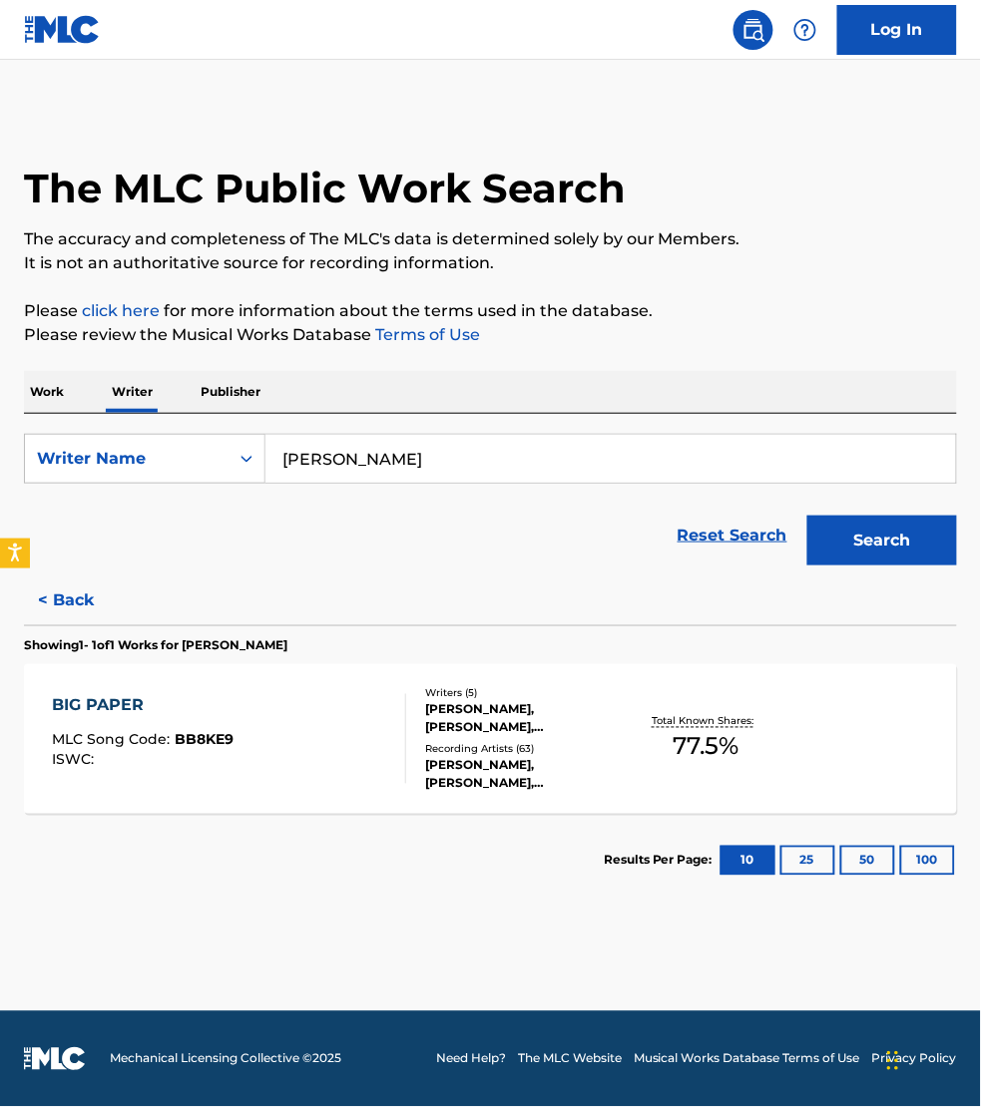
click at [869, 546] on button "Search" at bounding box center [882, 541] width 150 height 50
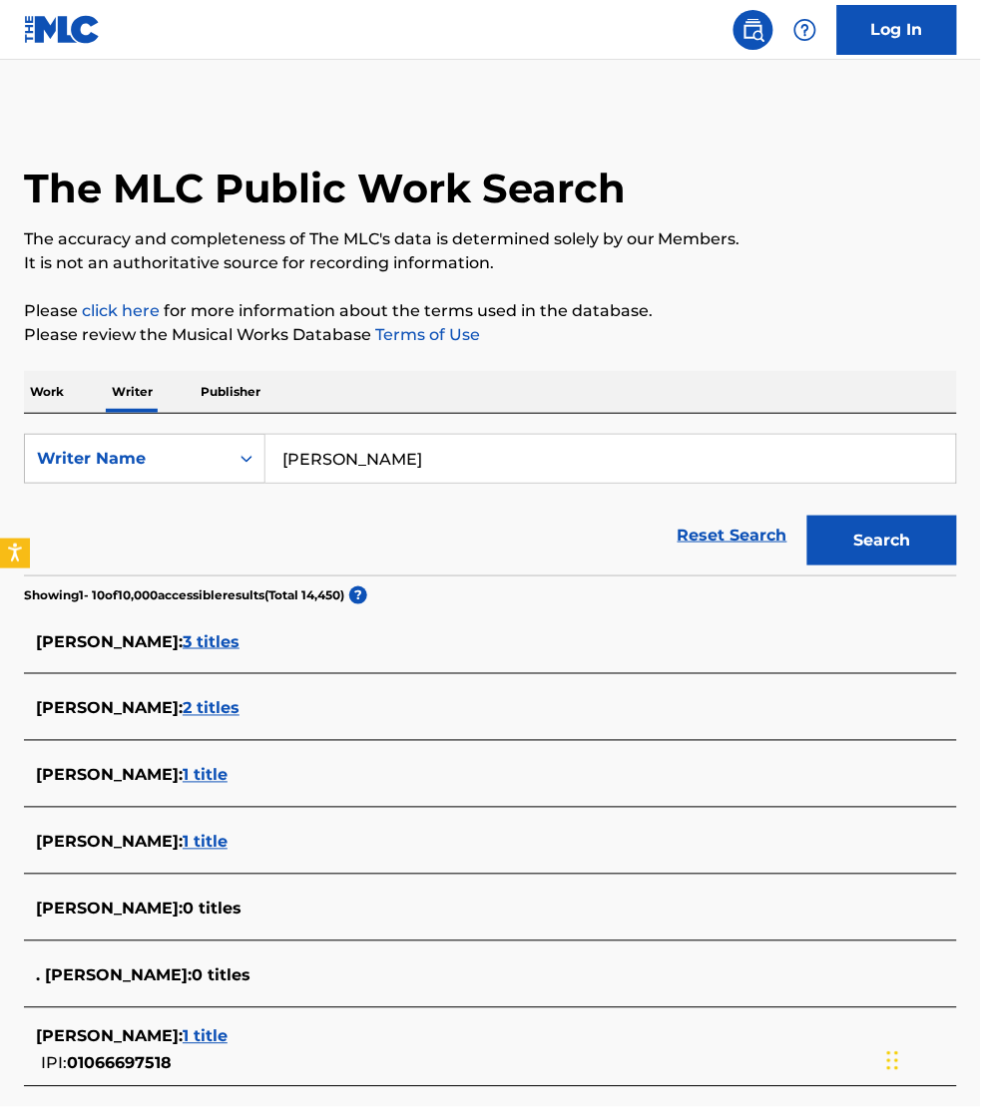
click at [239, 704] on span "2 titles" at bounding box center [211, 708] width 57 height 19
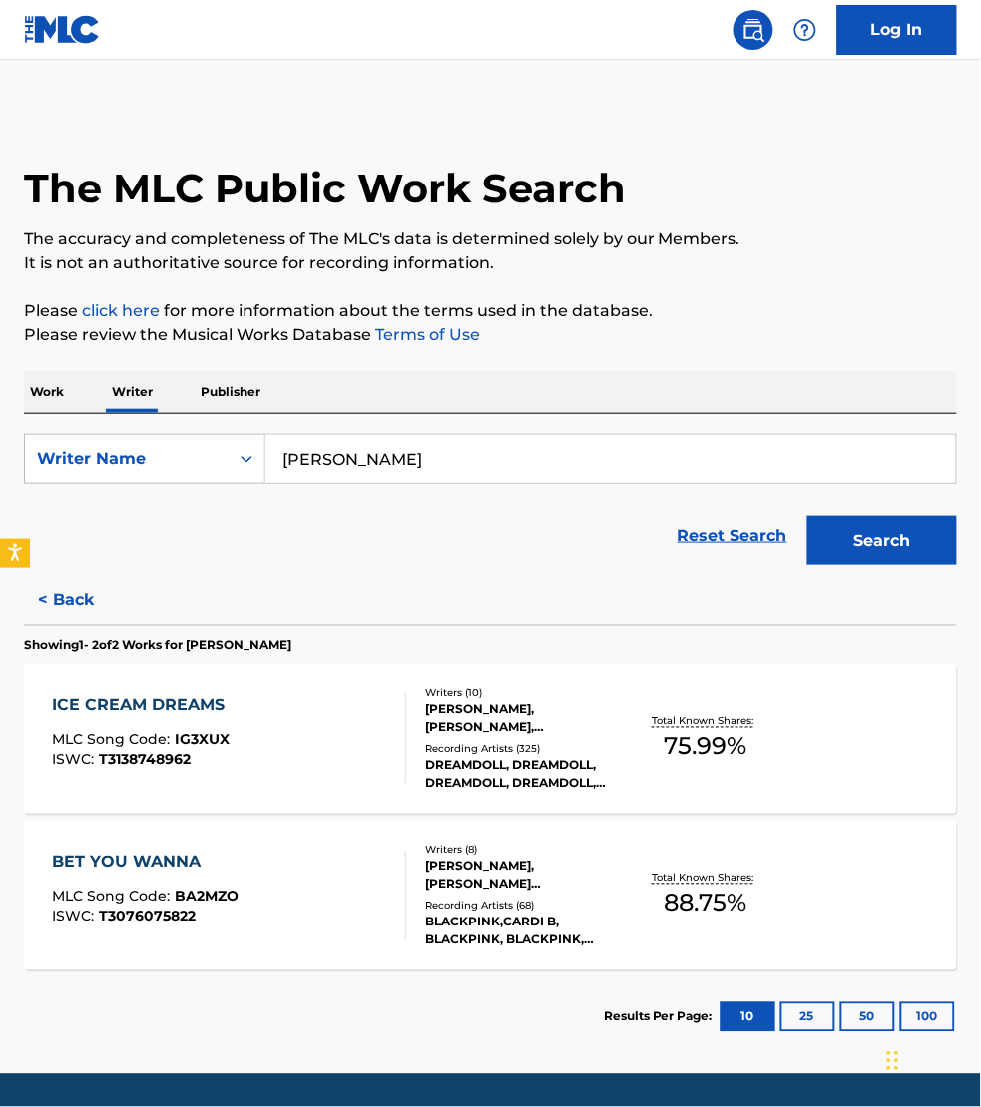
click at [322, 883] on div "BET YOU WANNA MLC Song Code : BA2MZO ISWC : T3076075822" at bounding box center [229, 896] width 354 height 90
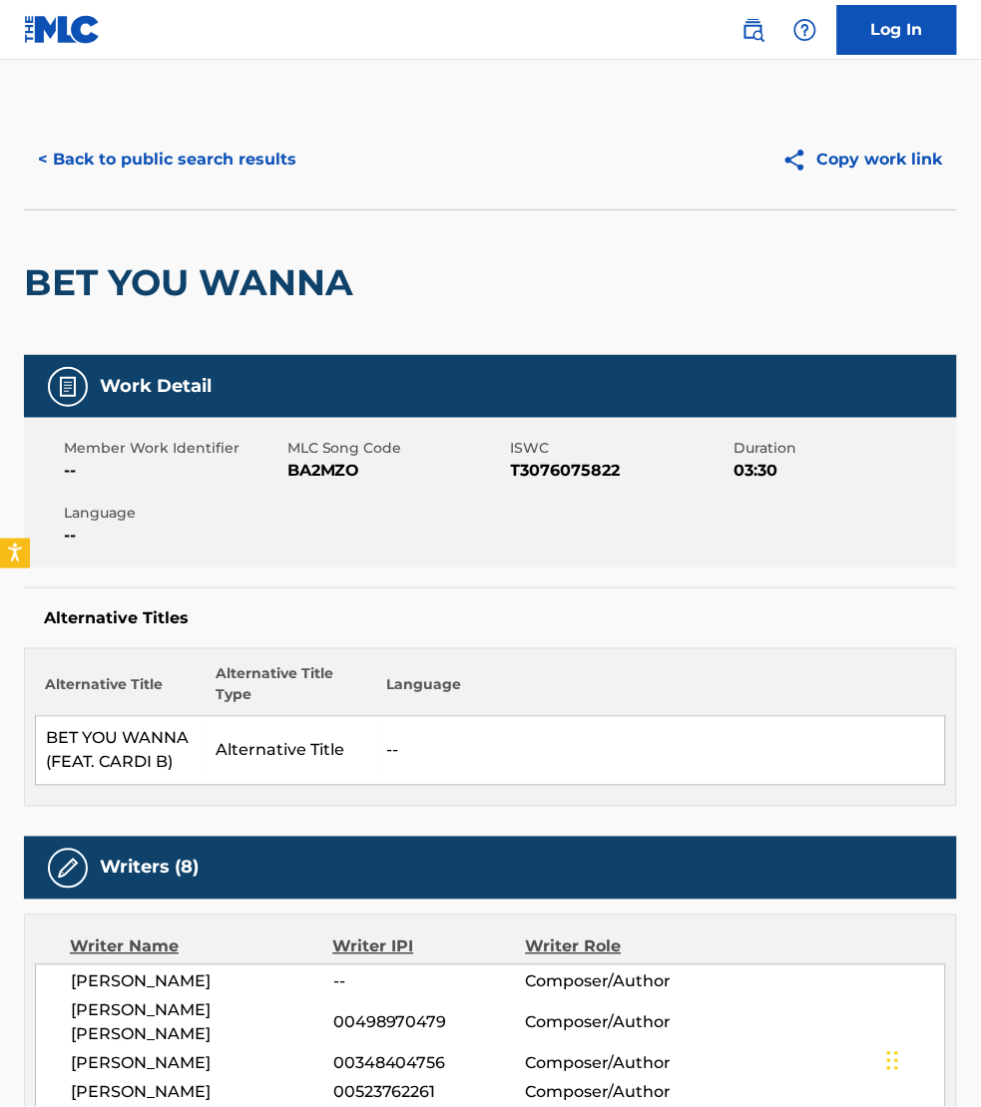
click at [63, 168] on button "< Back to public search results" at bounding box center [167, 160] width 286 height 50
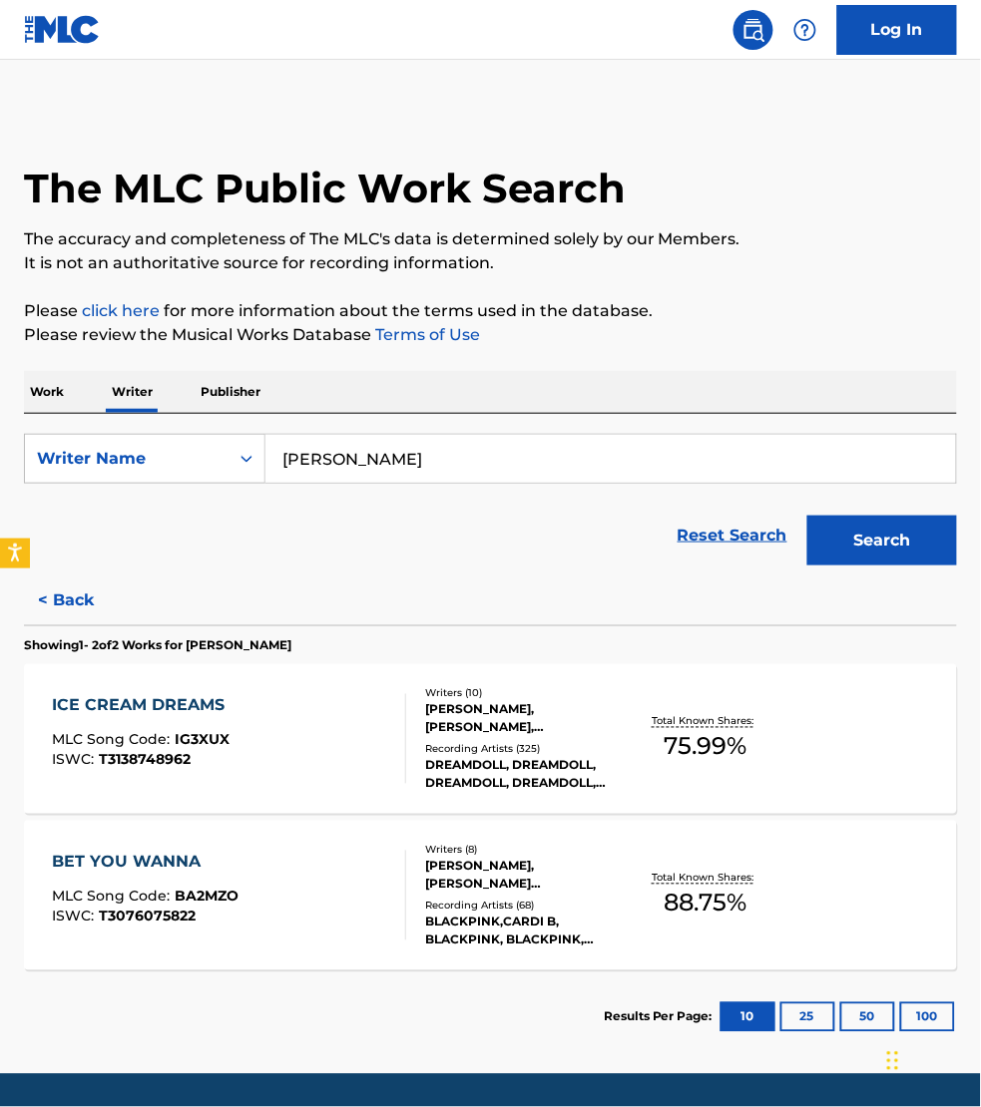
click at [306, 729] on div "ICE CREAM DREAMS MLC Song Code : IG3XUX ISWC : T3138748962" at bounding box center [229, 739] width 354 height 90
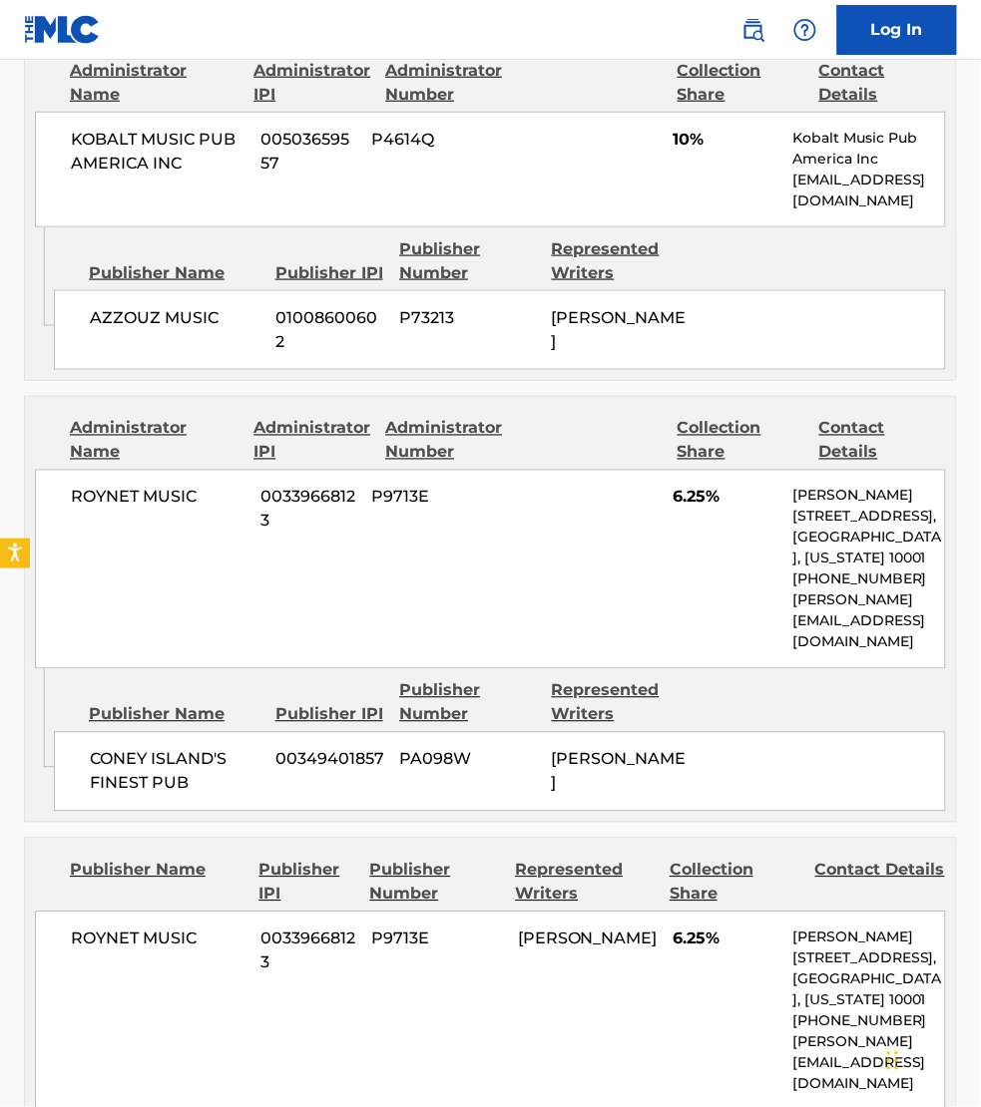
scroll to position [2899, 0]
